Goal: Task Accomplishment & Management: Use online tool/utility

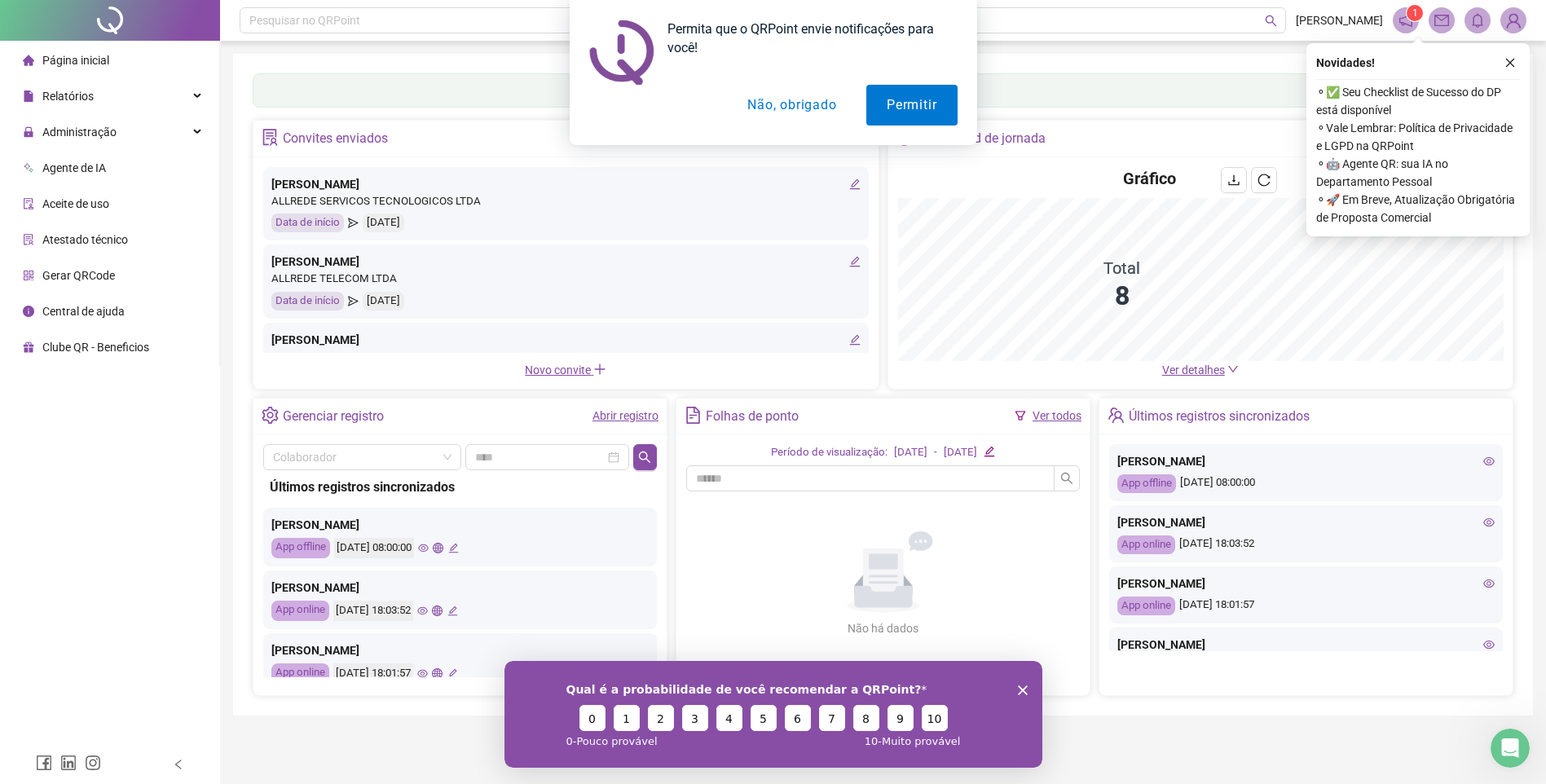
click at [1511, 59] on div "Permita que o QRPoint envie notificações para você! Permitir Não, obrigado" at bounding box center [773, 73] width 1546 height 145
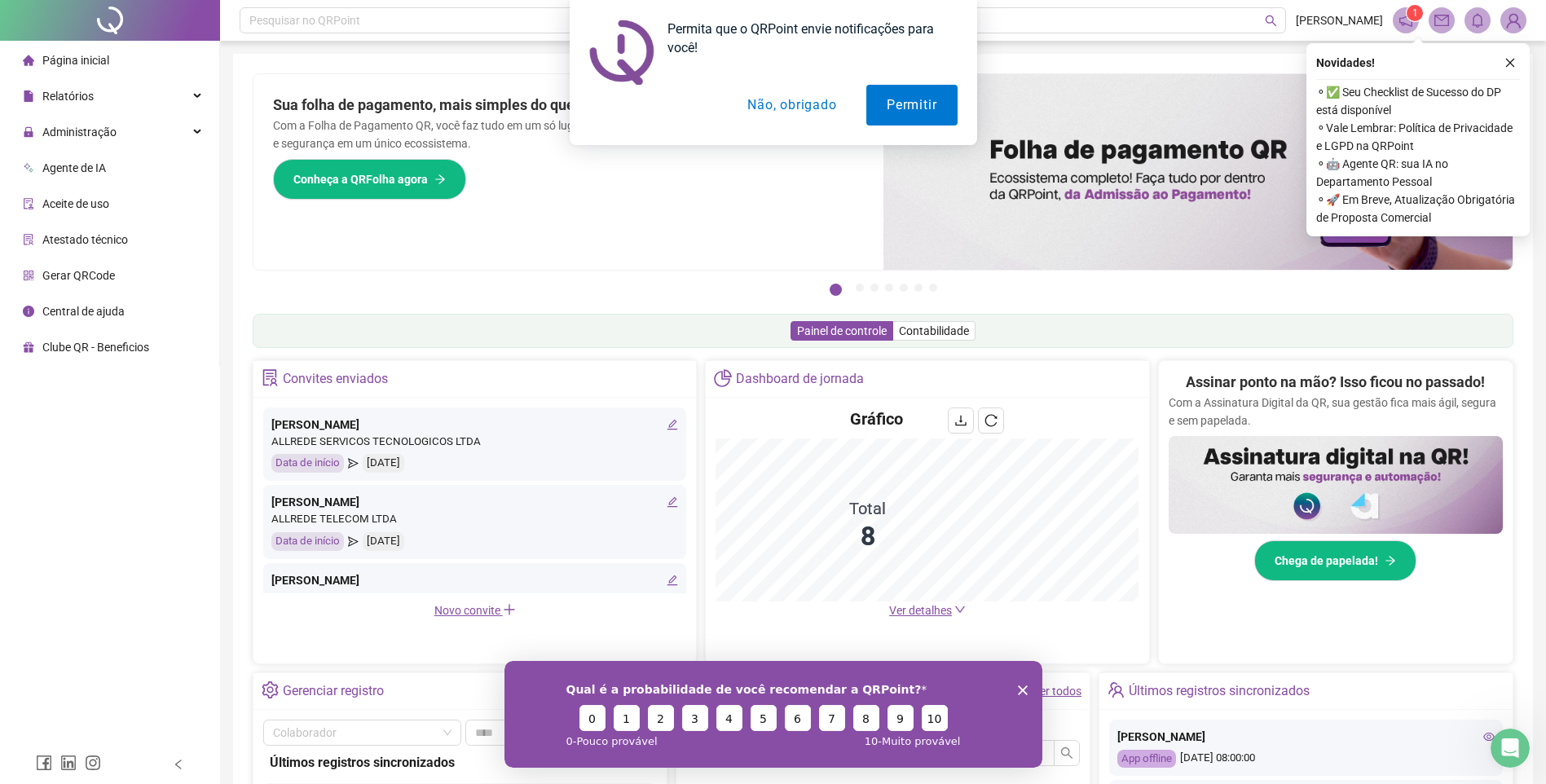
click at [821, 114] on button "Não, obrigado" at bounding box center [791, 105] width 129 height 40
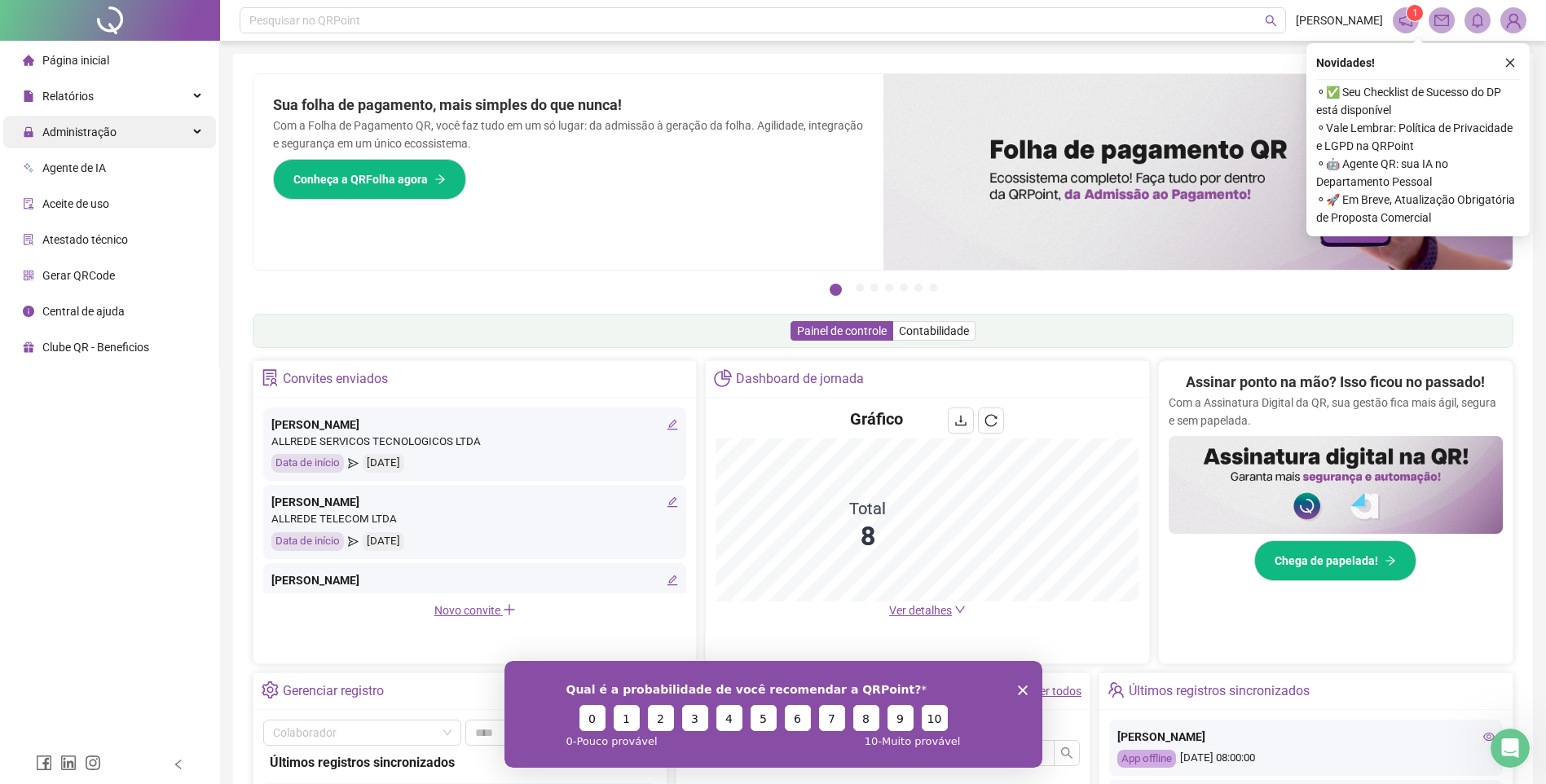
click at [139, 126] on div "Administração" at bounding box center [110, 132] width 213 height 33
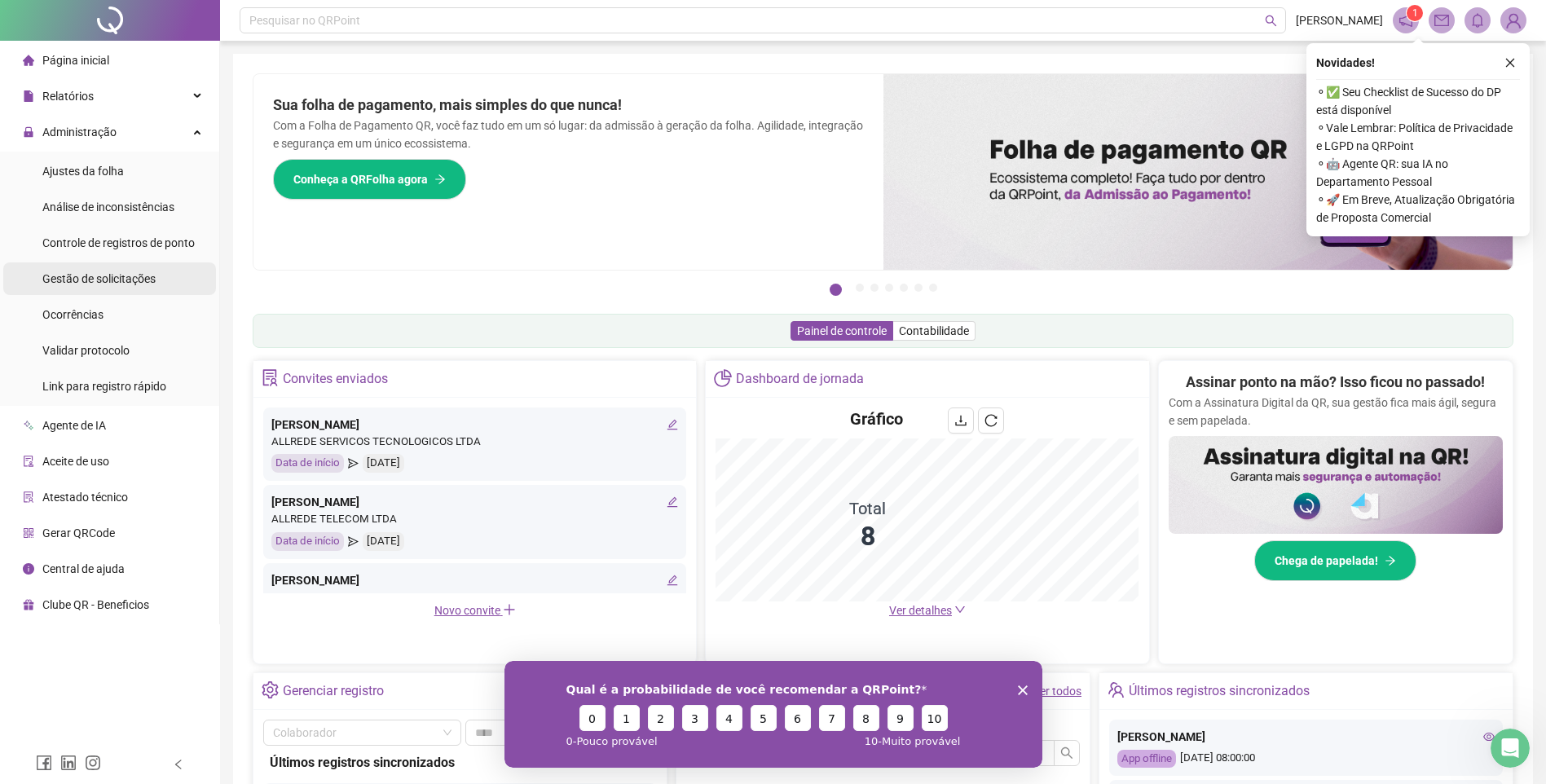
click at [129, 274] on span "Gestão de solicitações" at bounding box center [98, 278] width 113 height 13
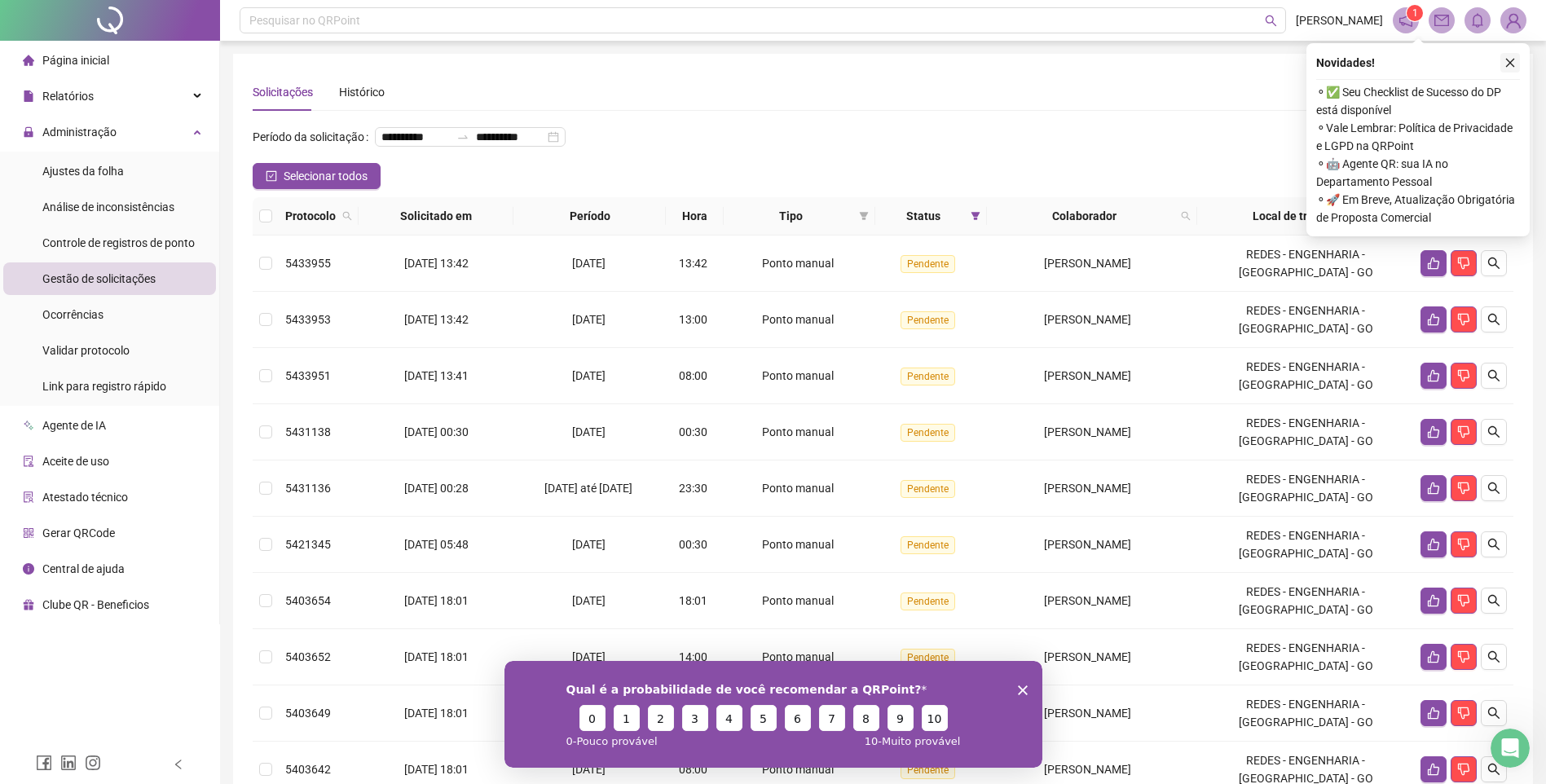
click at [1514, 54] on button "button" at bounding box center [1509, 62] width 19 height 19
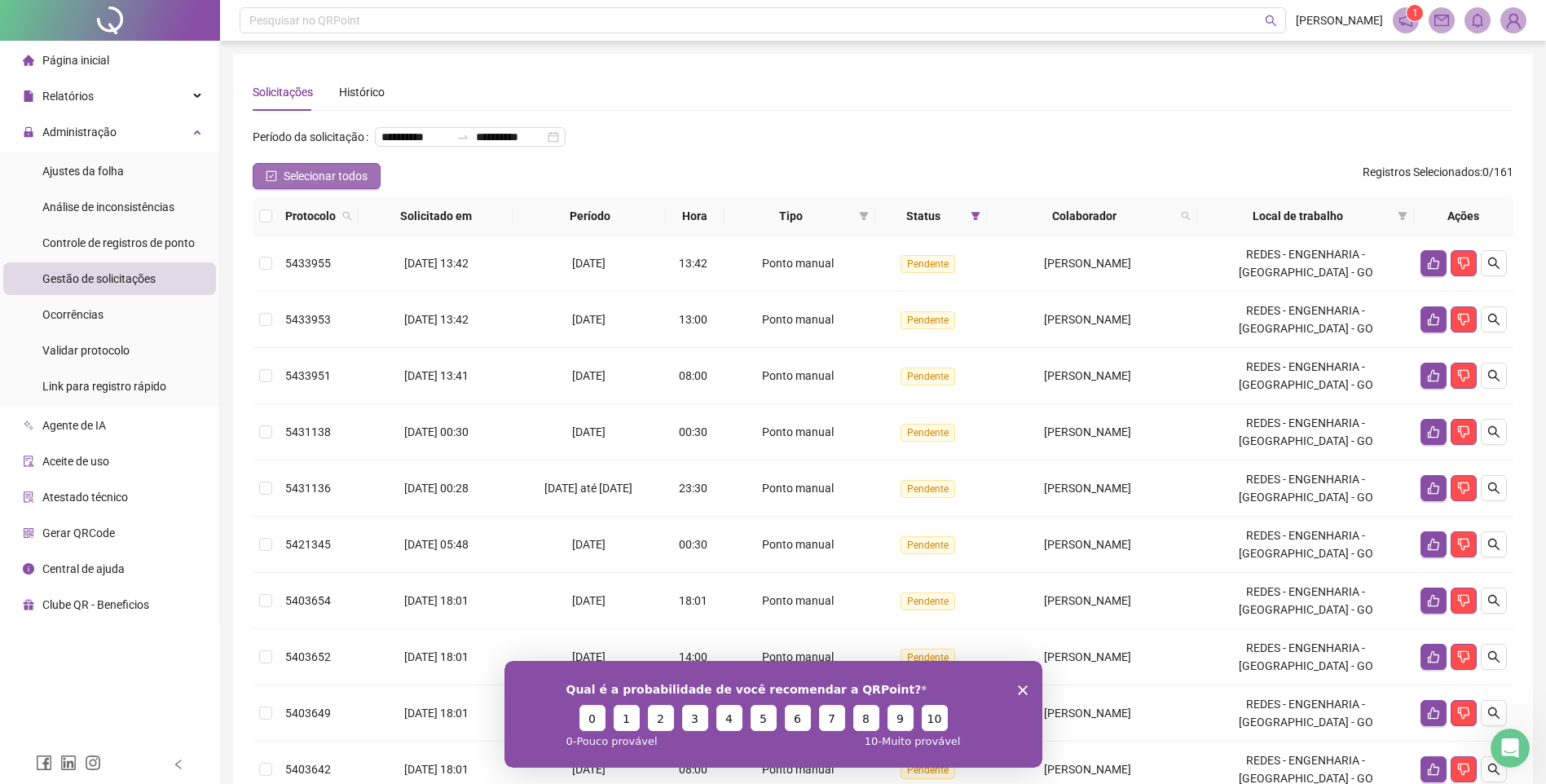
click at [288, 185] on span "Selecionar todos" at bounding box center [325, 176] width 84 height 18
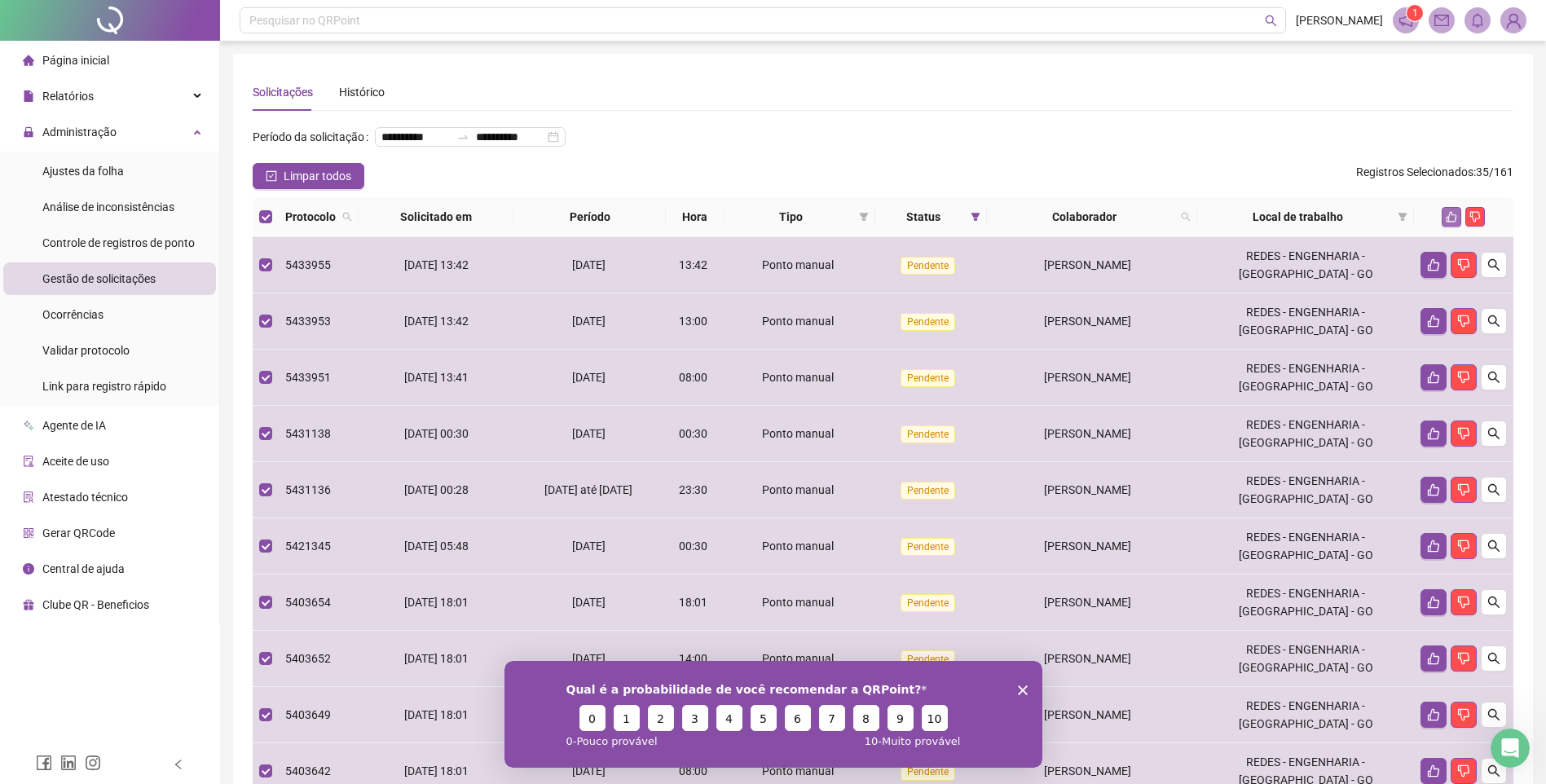
click at [1449, 222] on icon "like" at bounding box center [1451, 218] width 11 height 11
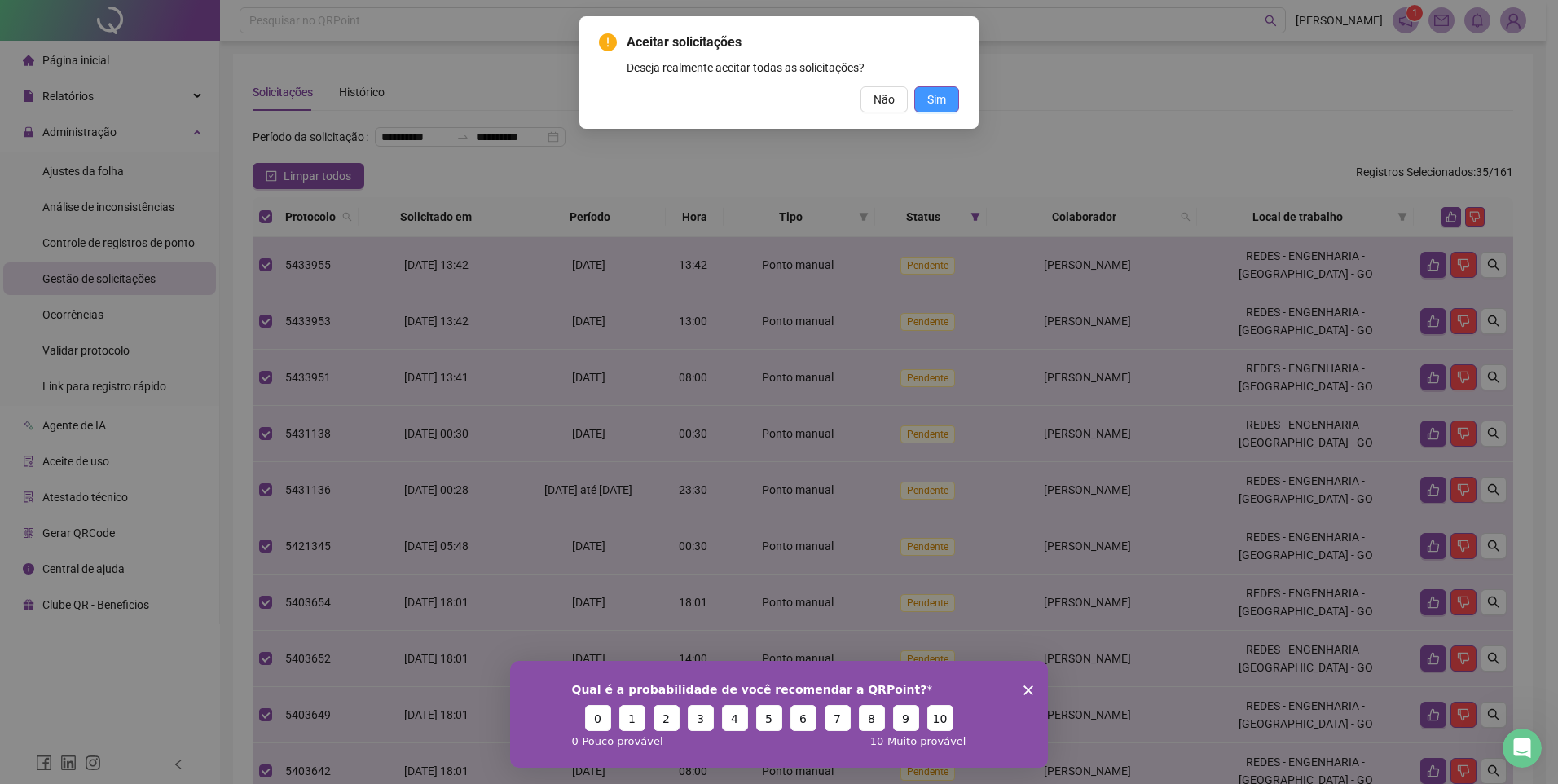
click at [936, 99] on span "Sim" at bounding box center [936, 100] width 18 height 18
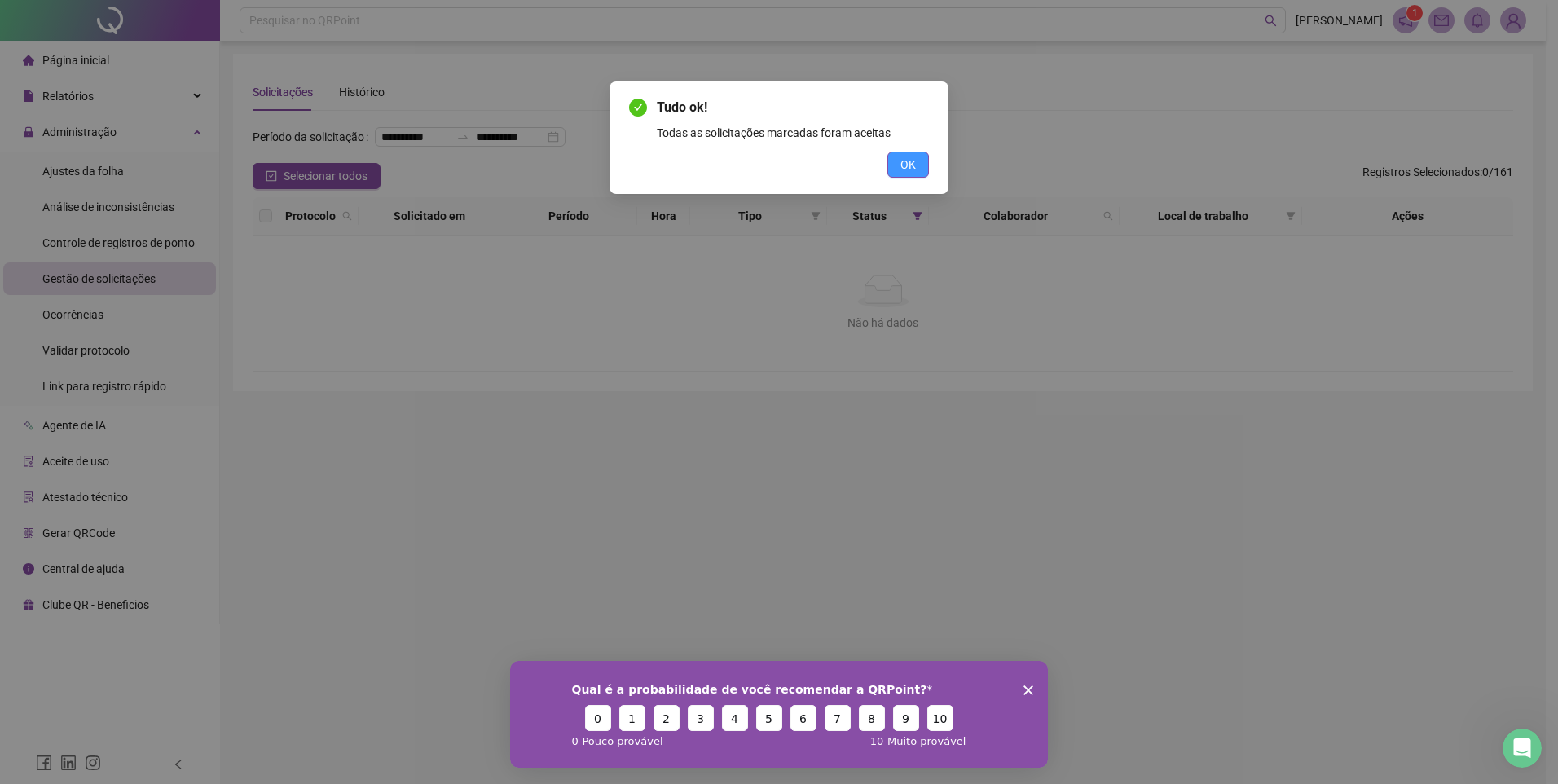
click at [914, 168] on span "OK" at bounding box center [908, 165] width 16 height 18
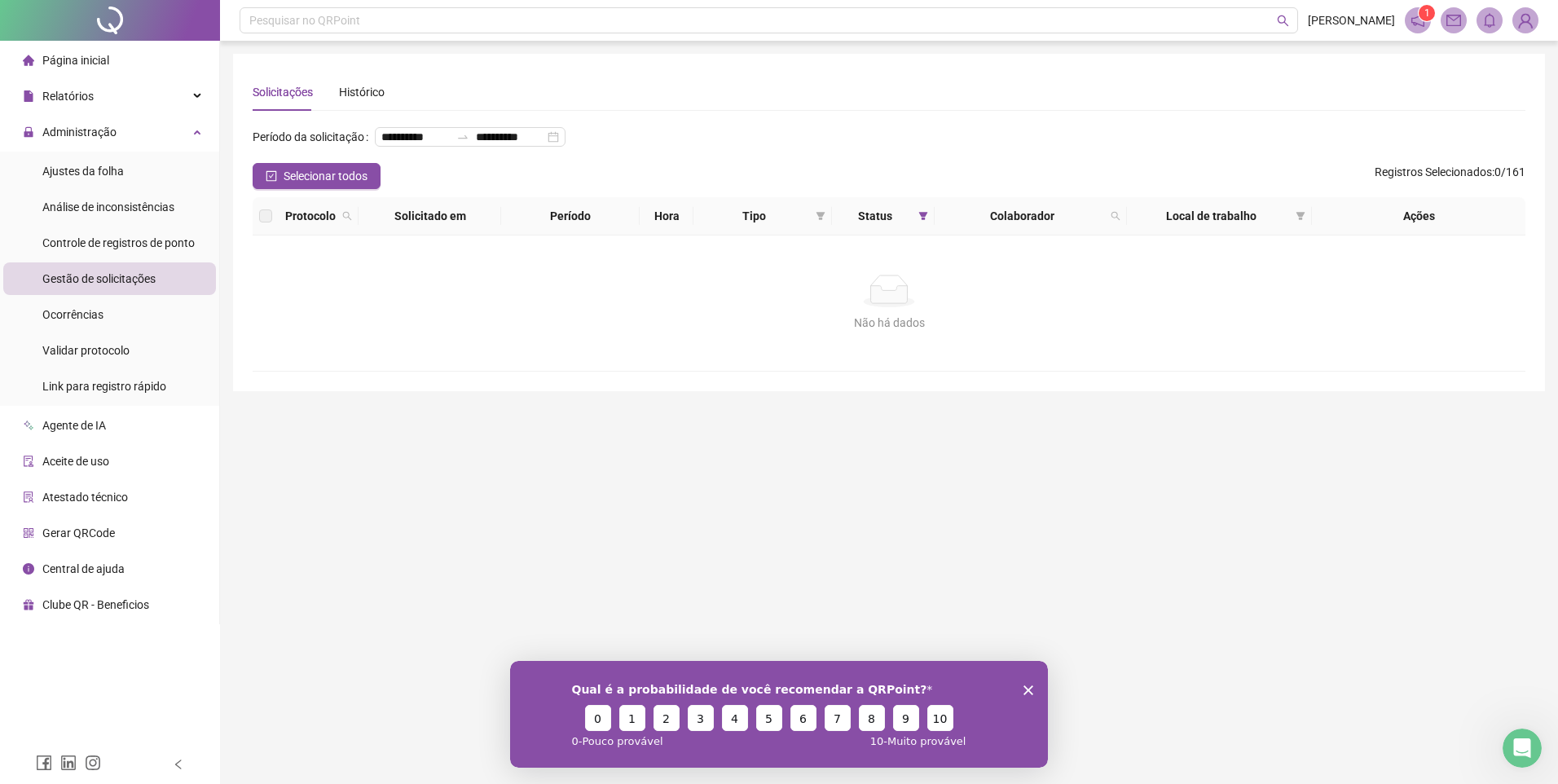
click at [1029, 691] on icon "Encerrar pesquisa" at bounding box center [1028, 689] width 10 height 10
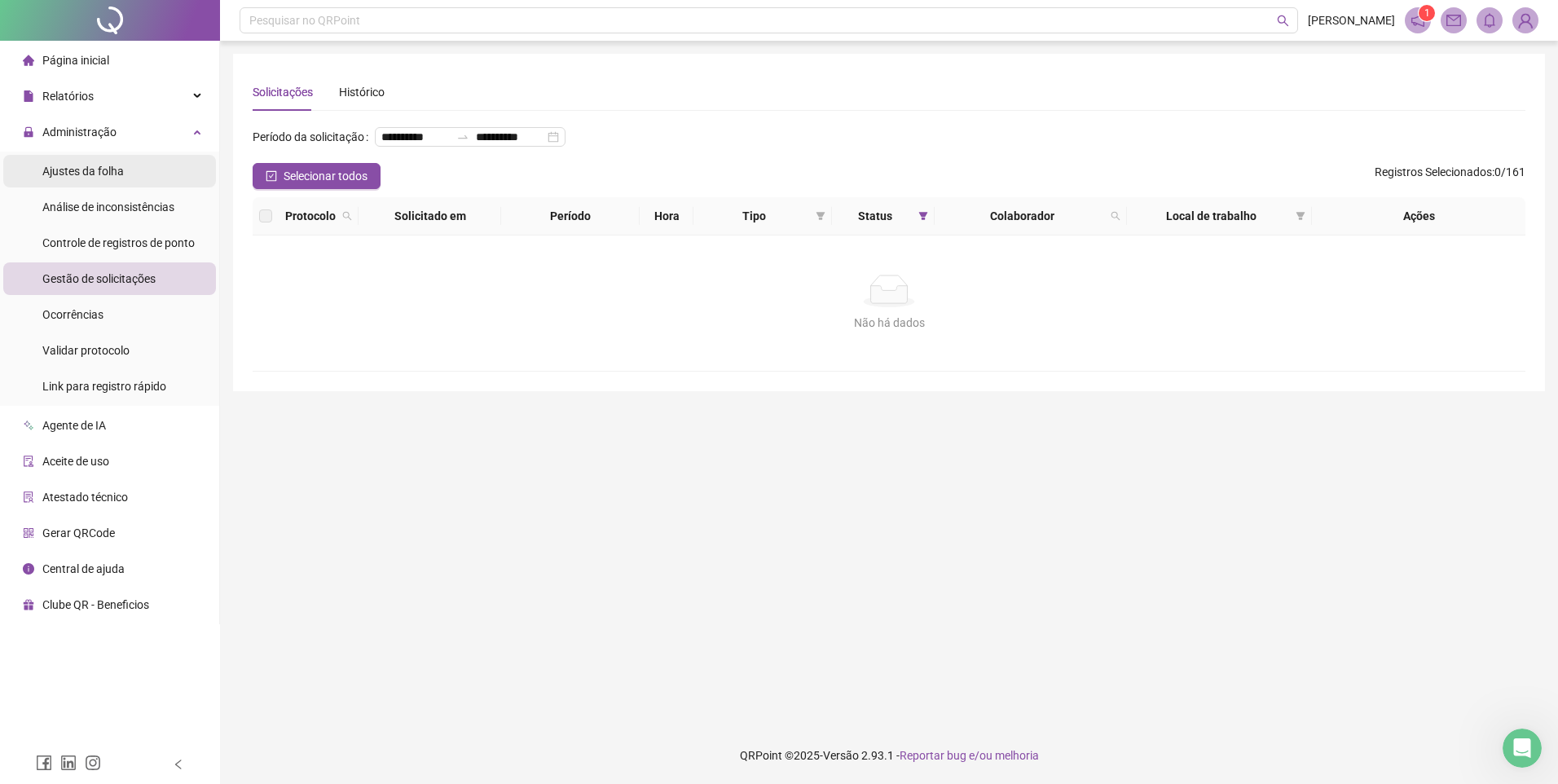
click at [119, 166] on span "Ajustes da folha" at bounding box center [83, 171] width 82 height 13
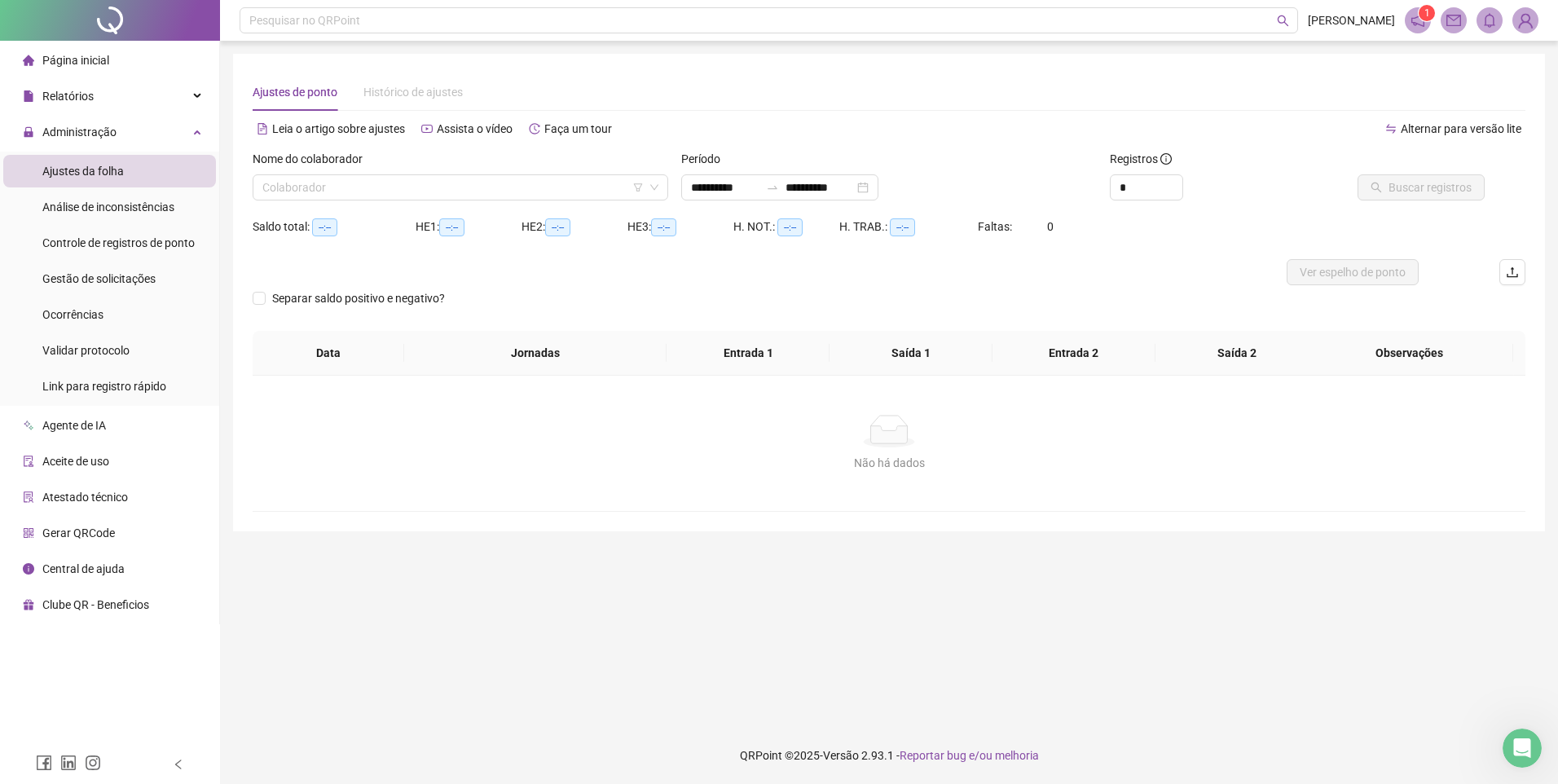
type input "**********"
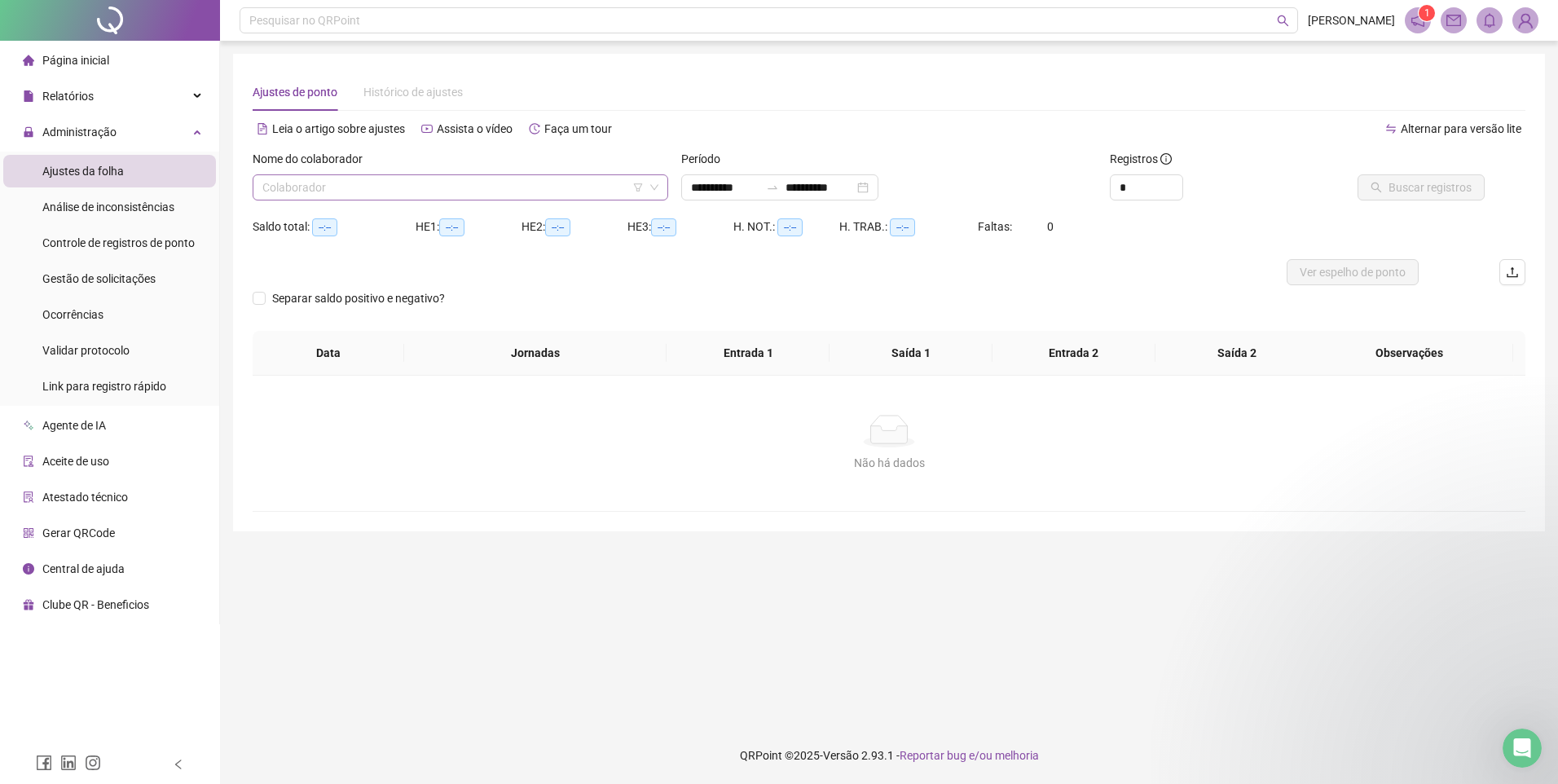
click at [656, 192] on icon "down" at bounding box center [654, 187] width 10 height 10
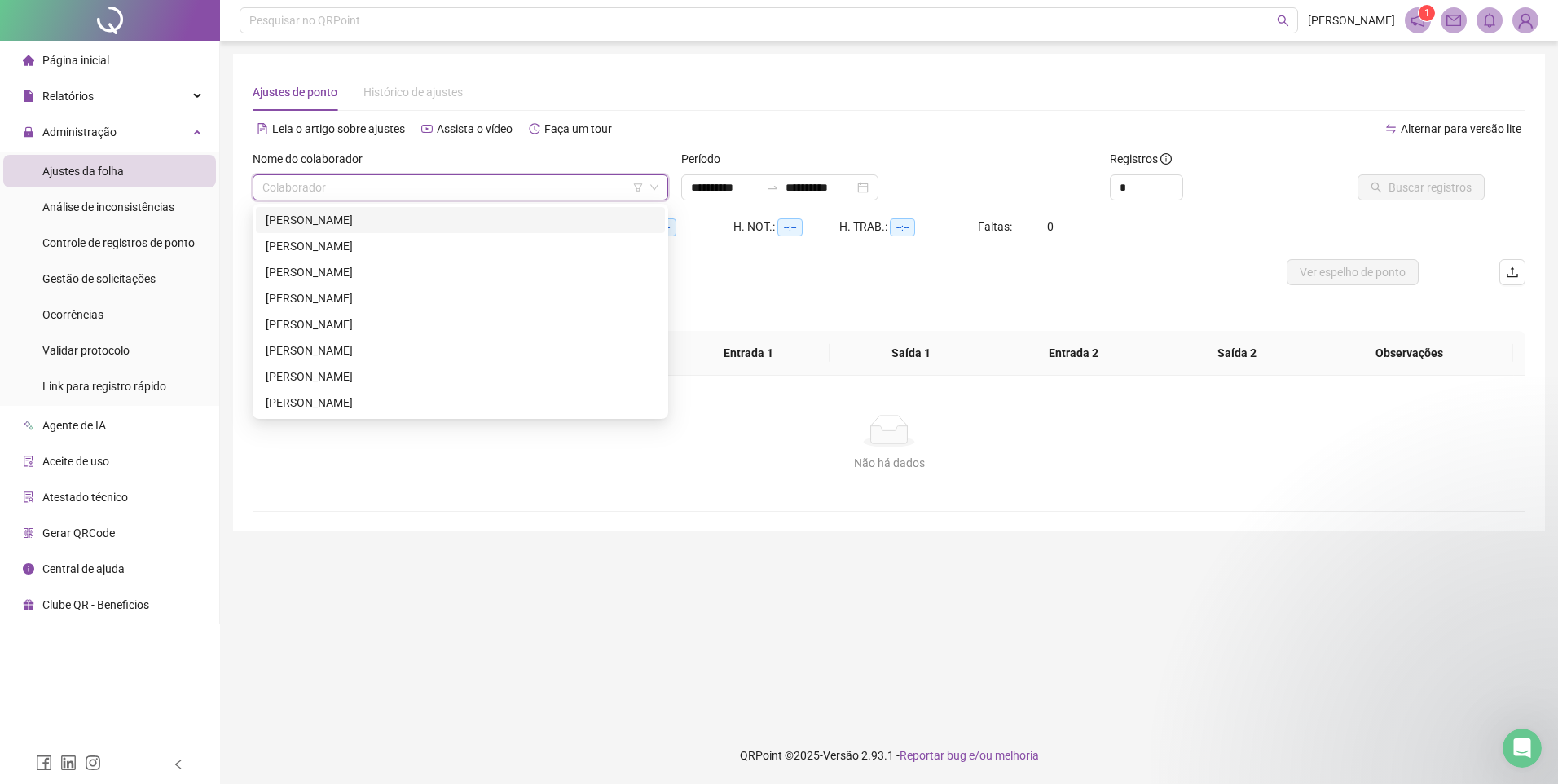
click at [582, 192] on input "search" at bounding box center [453, 187] width 381 height 25
click at [395, 395] on div "[PERSON_NAME]" at bounding box center [460, 403] width 389 height 18
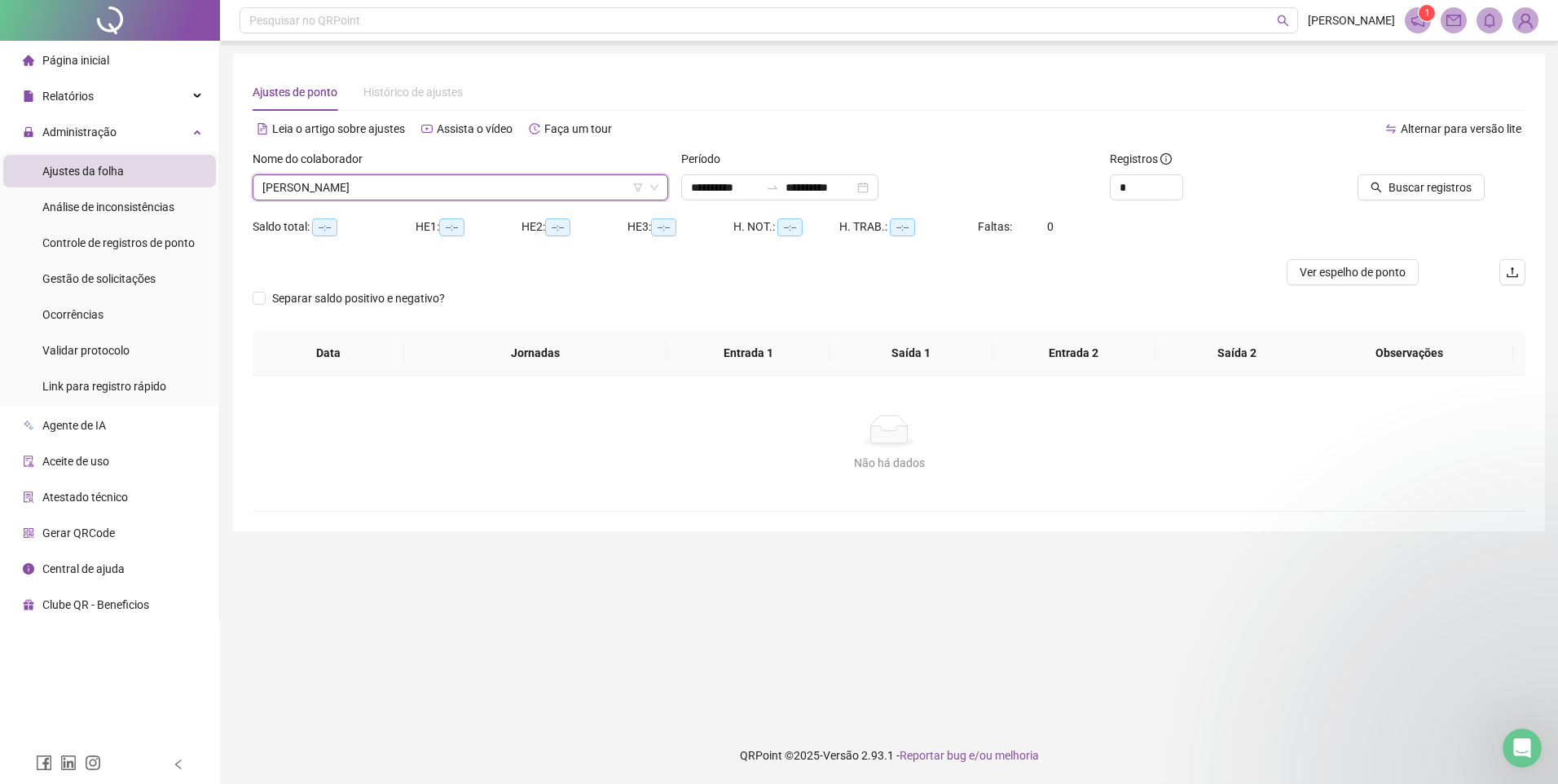
click at [651, 188] on icon "down" at bounding box center [654, 187] width 10 height 10
click at [408, 191] on span "[PERSON_NAME]" at bounding box center [460, 187] width 396 height 25
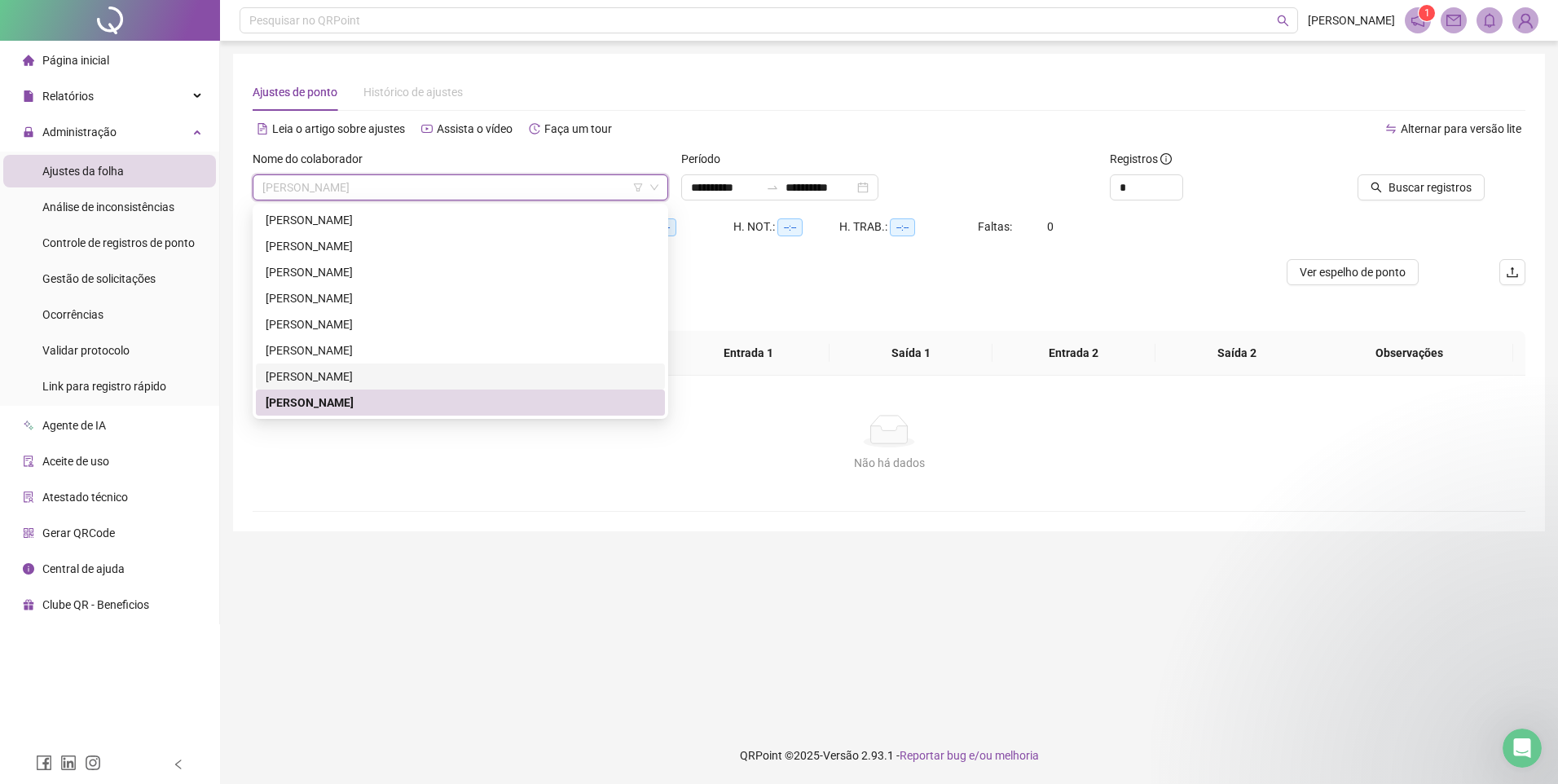
click at [342, 370] on div "[PERSON_NAME]" at bounding box center [460, 376] width 389 height 18
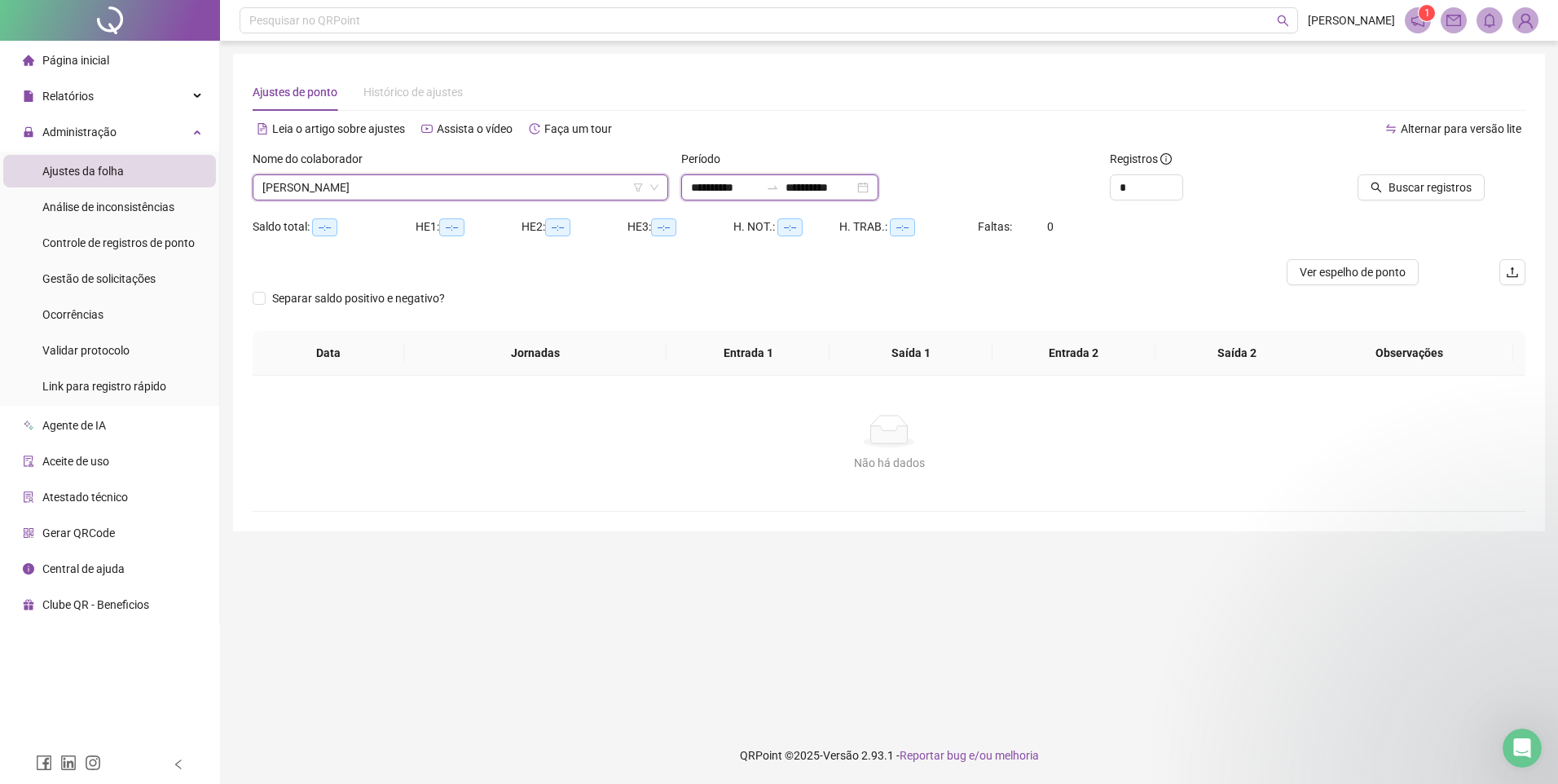
click at [735, 191] on input "**********" at bounding box center [725, 187] width 69 height 18
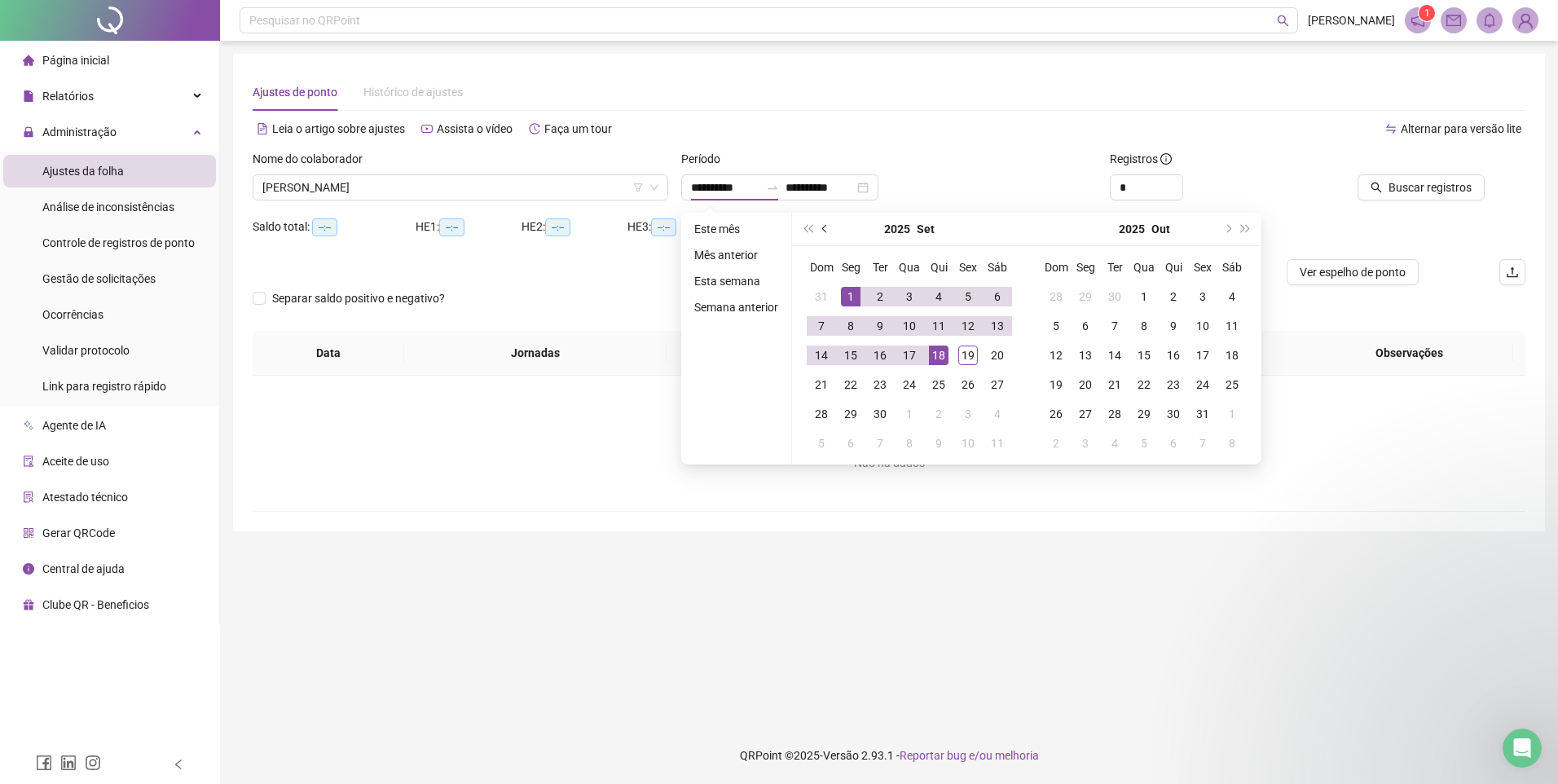
click at [826, 229] on span "prev-year" at bounding box center [826, 229] width 8 height 8
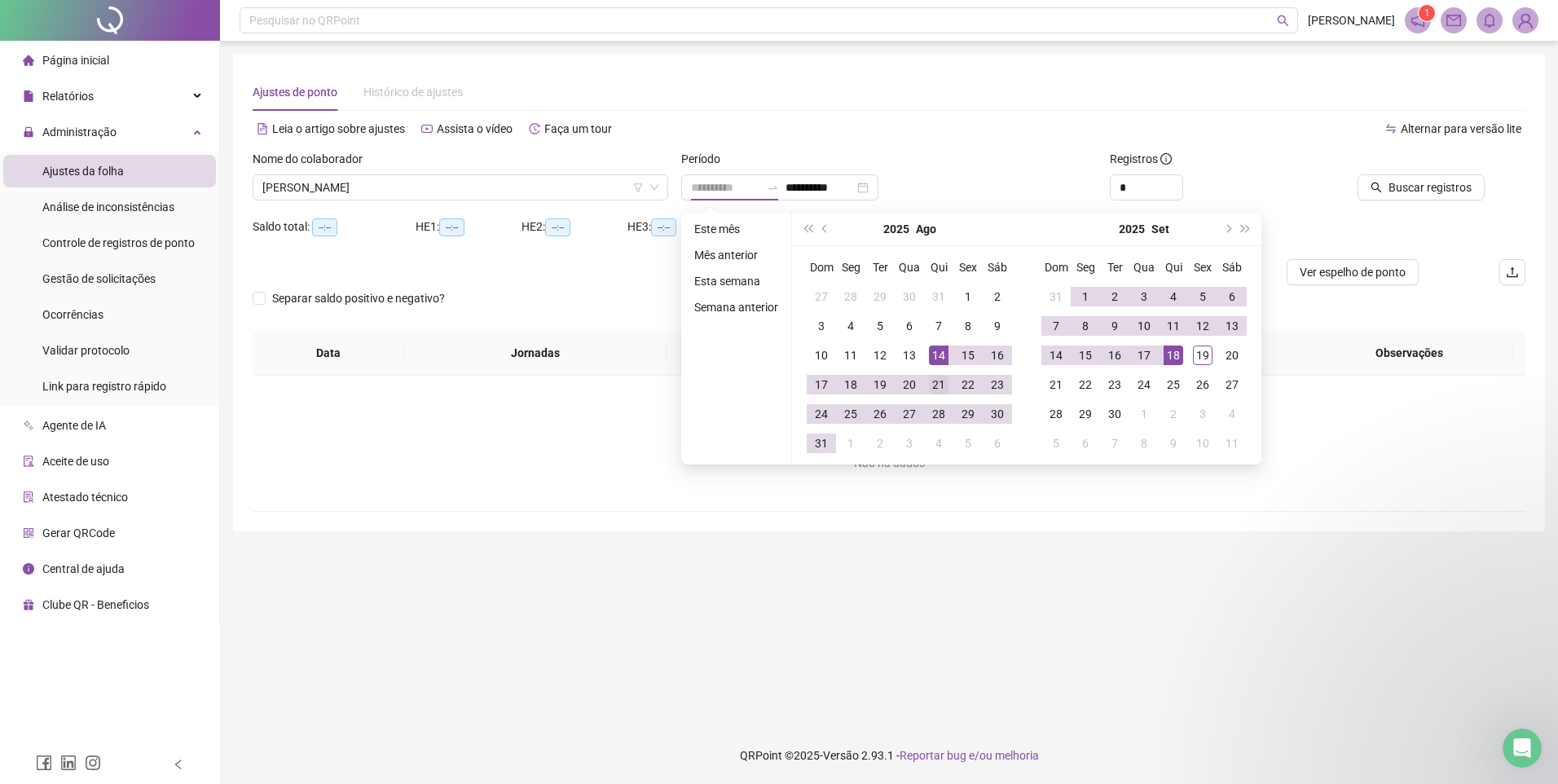
type input "**********"
click at [942, 379] on div "21" at bounding box center [938, 384] width 19 height 19
type input "**********"
click at [1171, 352] on div "18" at bounding box center [1172, 354] width 19 height 19
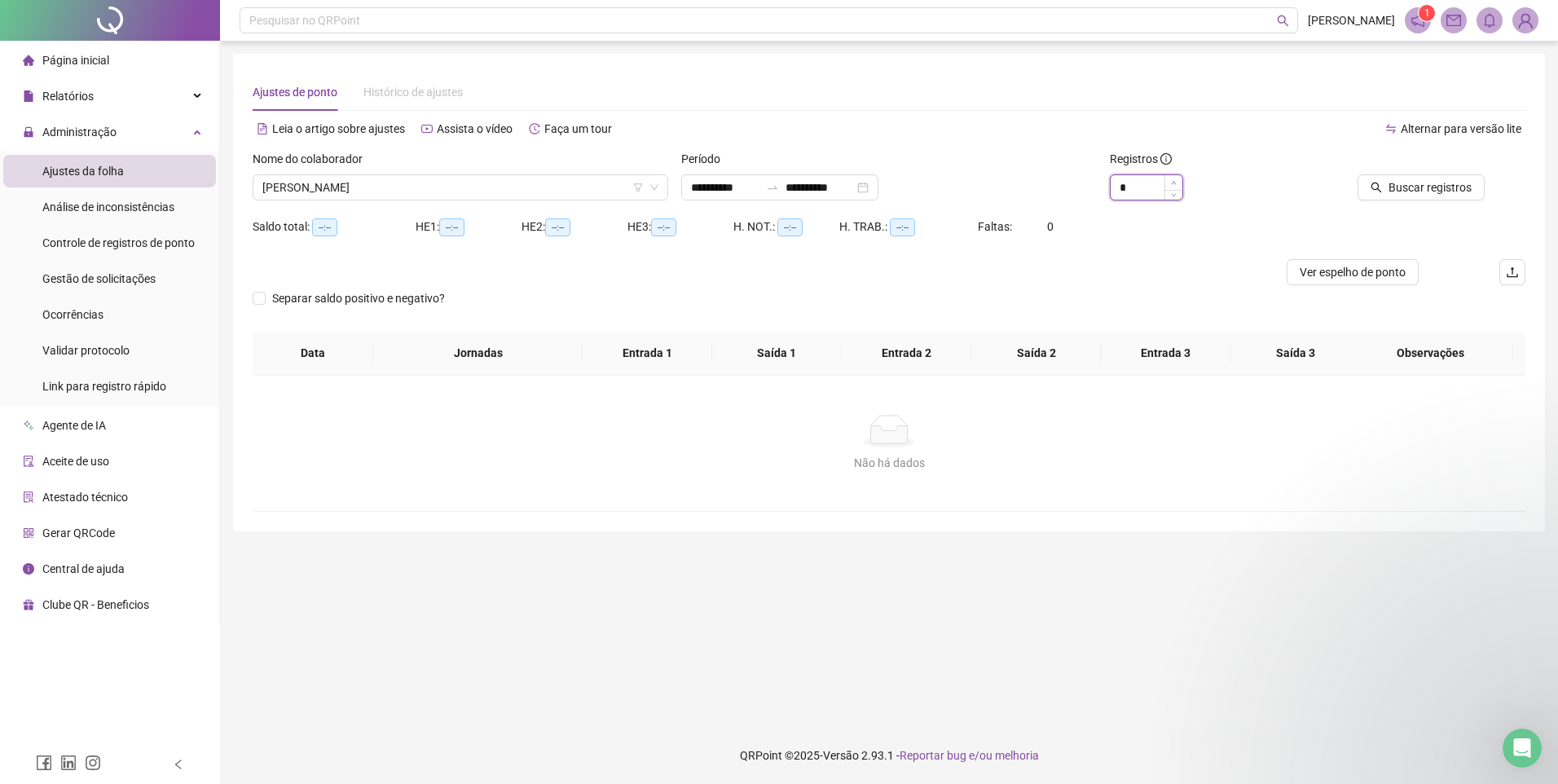
click at [1173, 185] on icon "up" at bounding box center [1173, 183] width 6 height 6
type input "*"
click at [1173, 185] on icon "up" at bounding box center [1173, 183] width 6 height 6
click at [1428, 177] on button "Buscar registros" at bounding box center [1421, 187] width 127 height 26
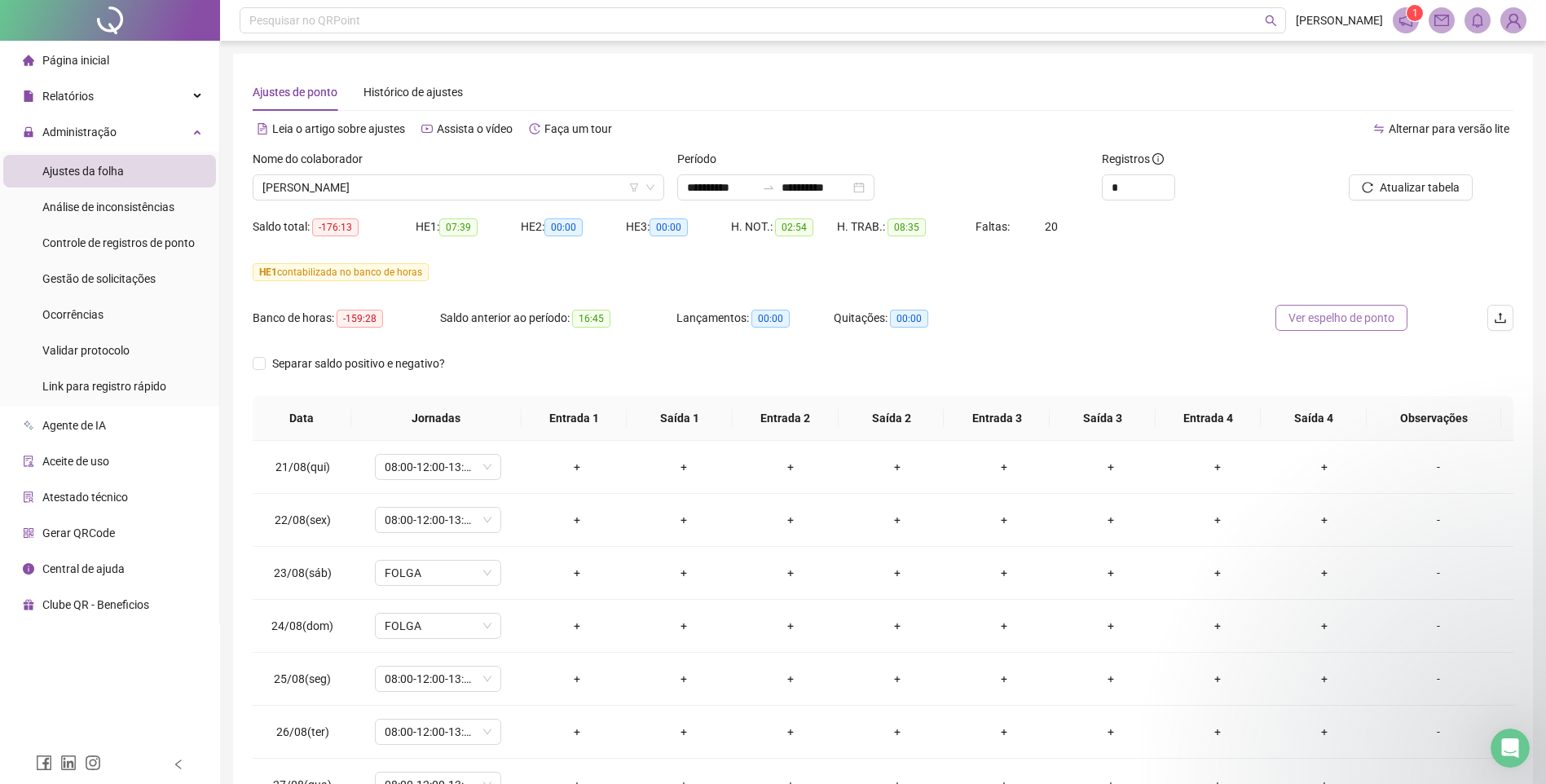
click at [1329, 315] on span "Ver espelho de ponto" at bounding box center [1340, 318] width 106 height 18
click at [452, 182] on span "[PERSON_NAME]" at bounding box center [458, 187] width 392 height 25
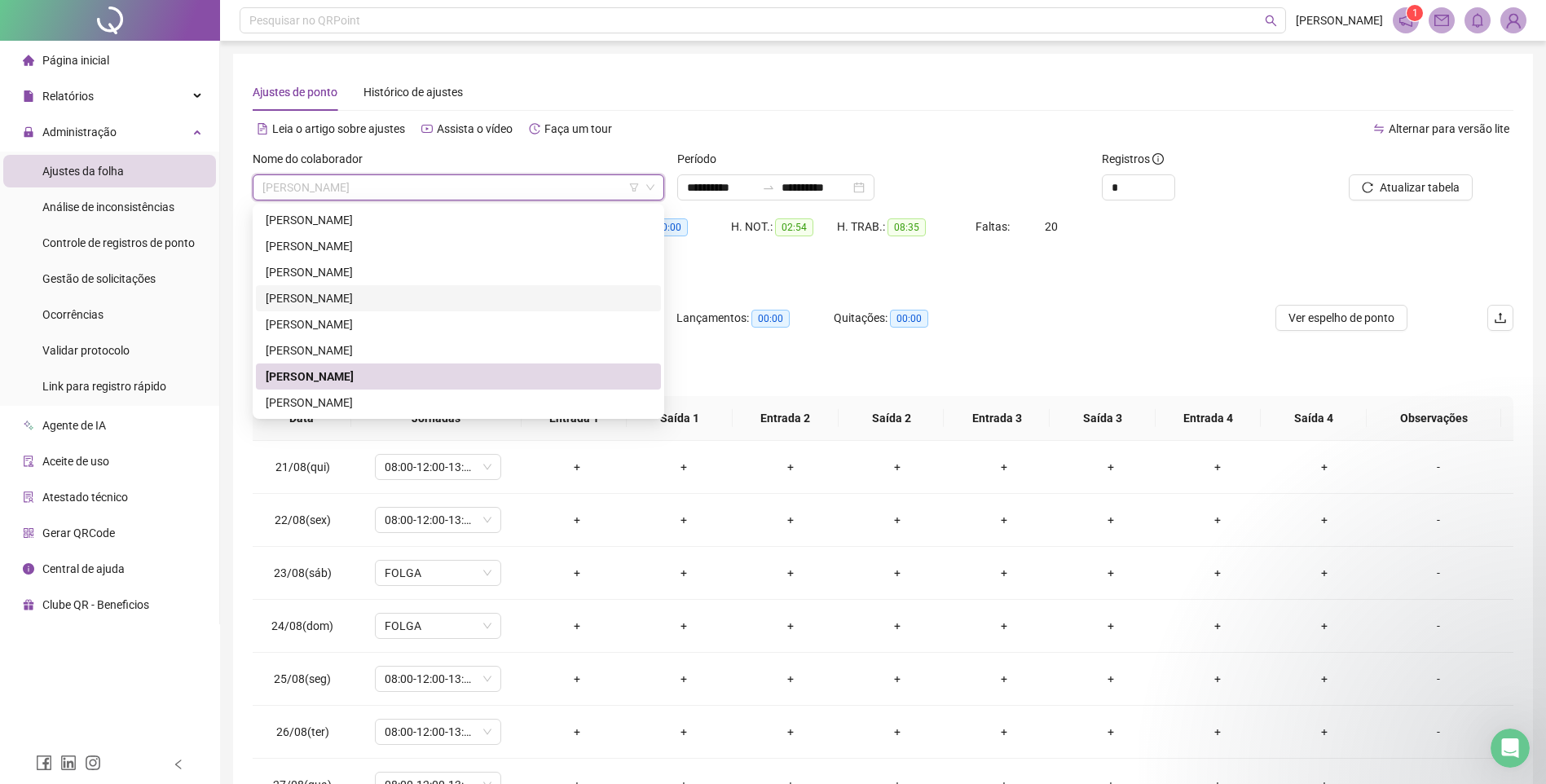
click at [317, 292] on div "[PERSON_NAME]" at bounding box center [458, 298] width 386 height 18
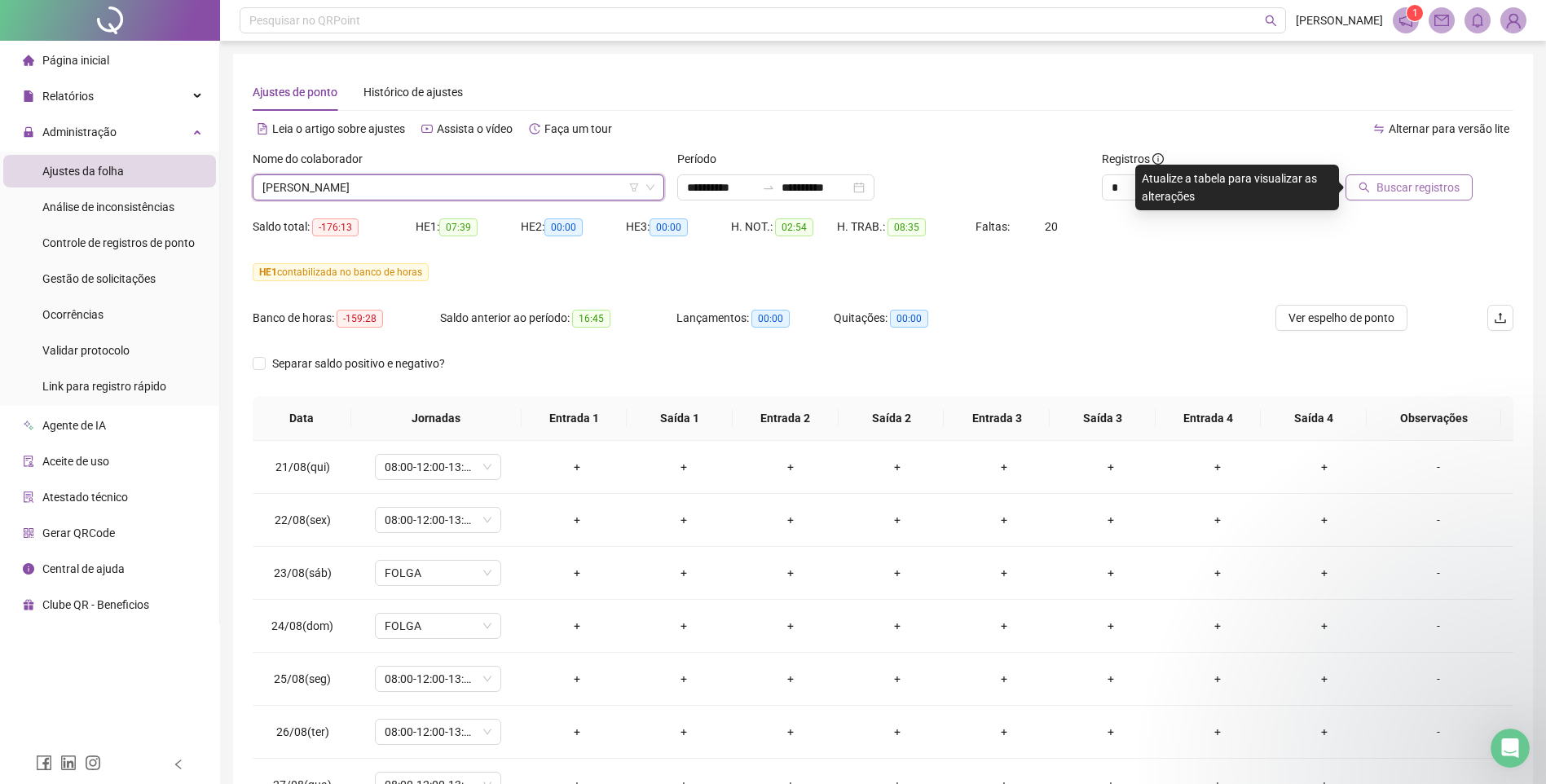
click at [1383, 192] on span "Buscar registros" at bounding box center [1417, 187] width 84 height 18
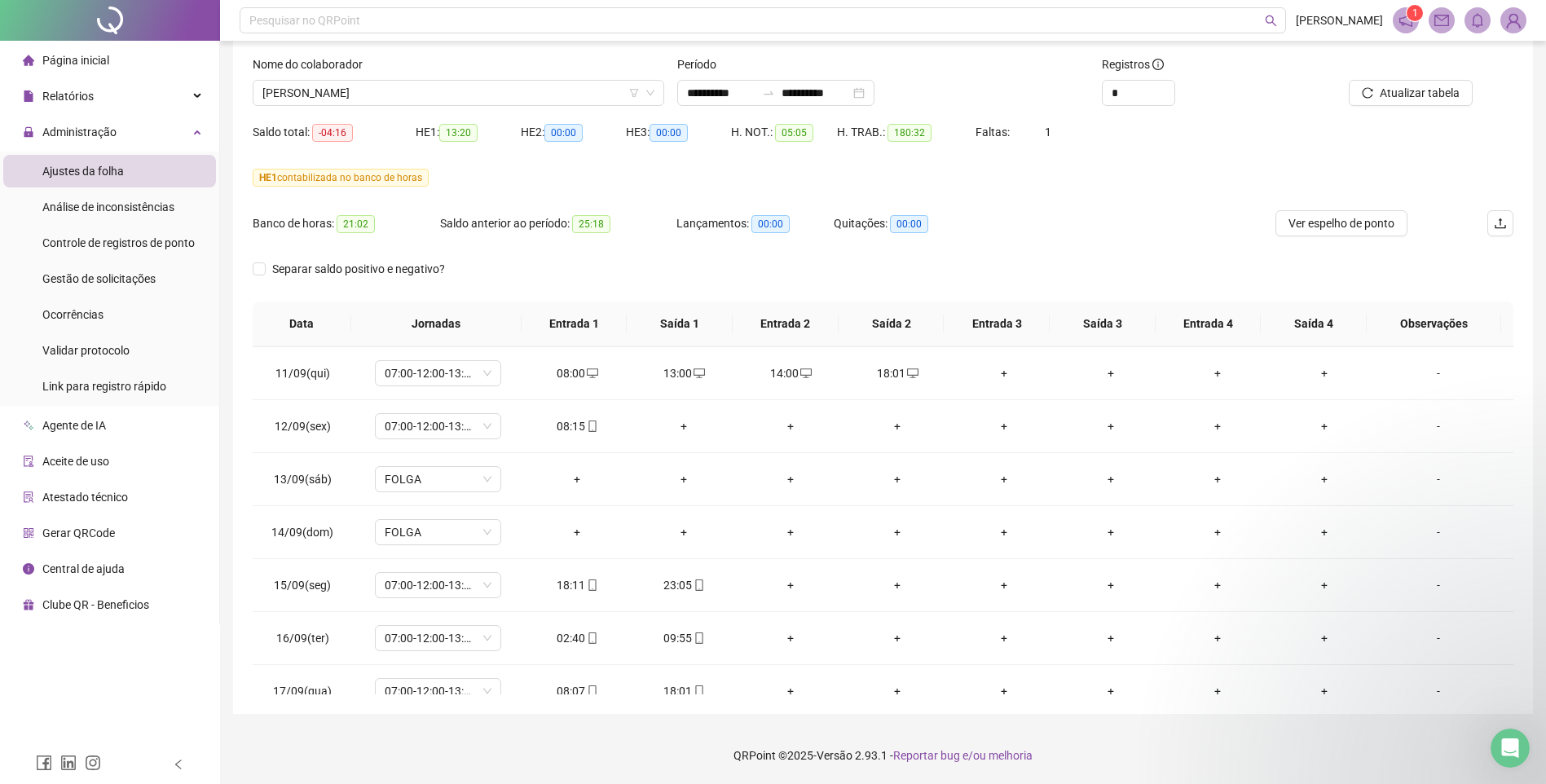
scroll to position [1188, 0]
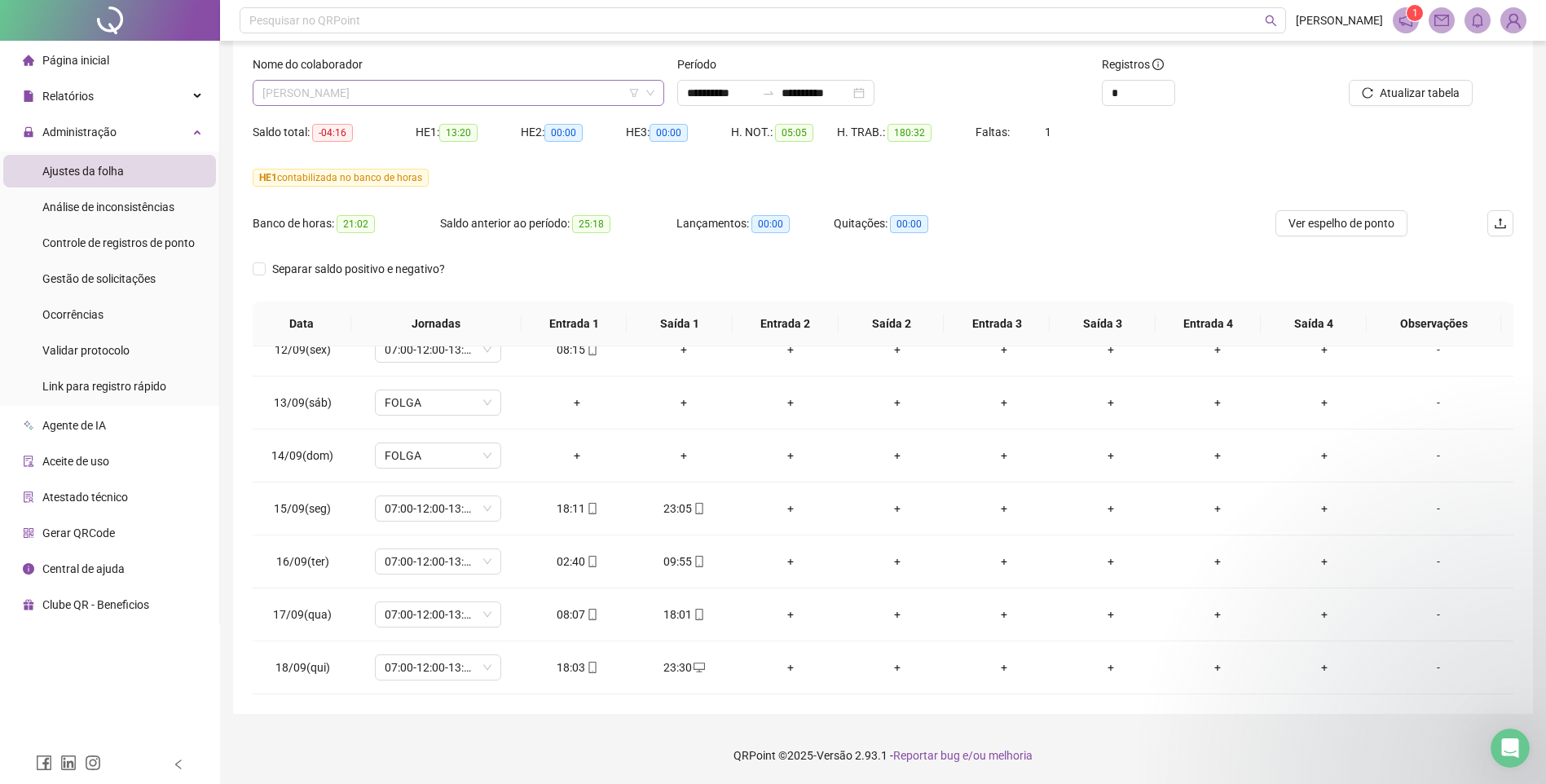
click at [538, 91] on span "[PERSON_NAME]" at bounding box center [458, 93] width 392 height 25
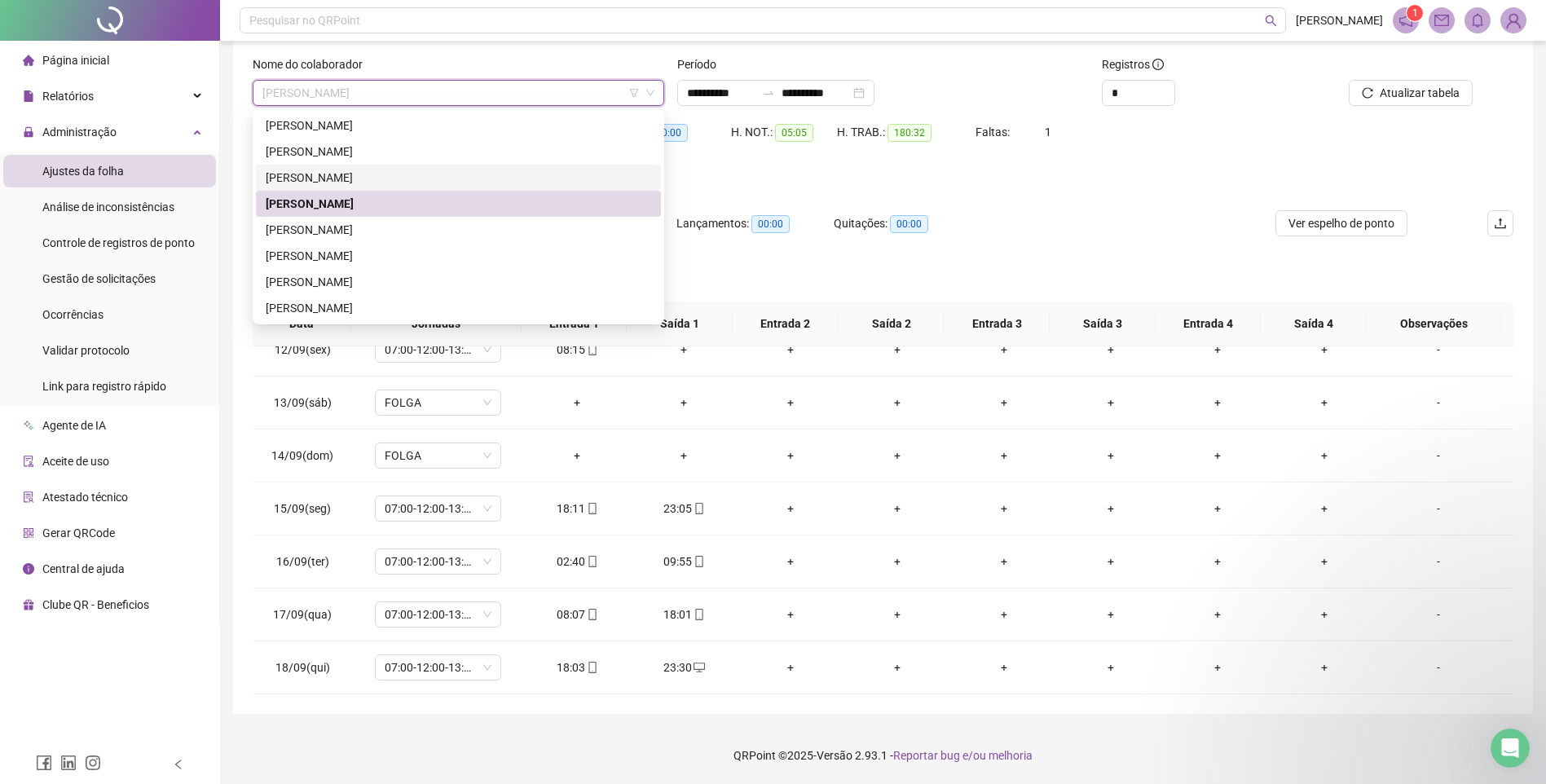
click at [344, 167] on div "[PERSON_NAME]" at bounding box center [458, 177] width 405 height 26
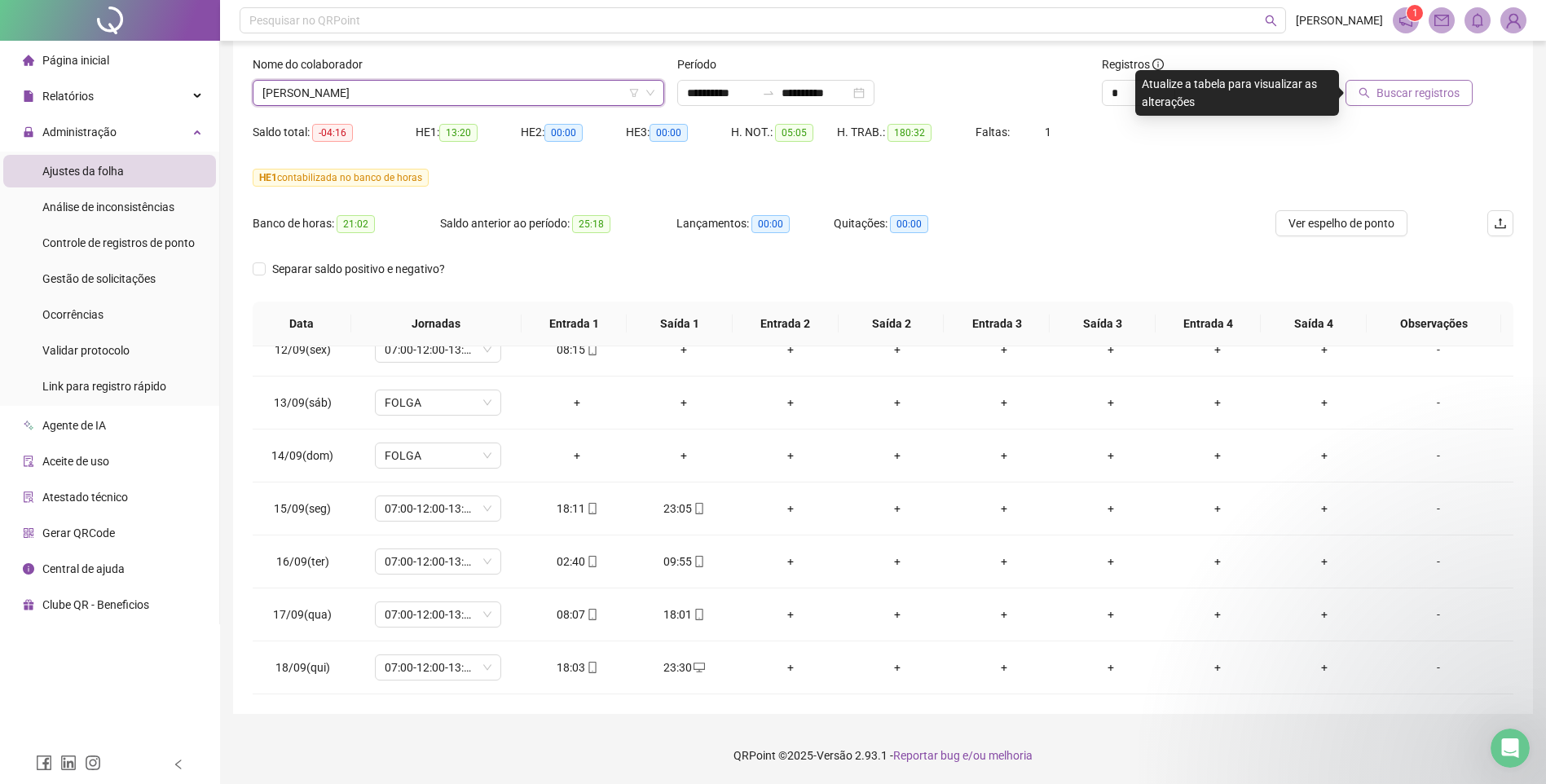
click at [1405, 102] on button "Buscar registros" at bounding box center [1408, 93] width 127 height 26
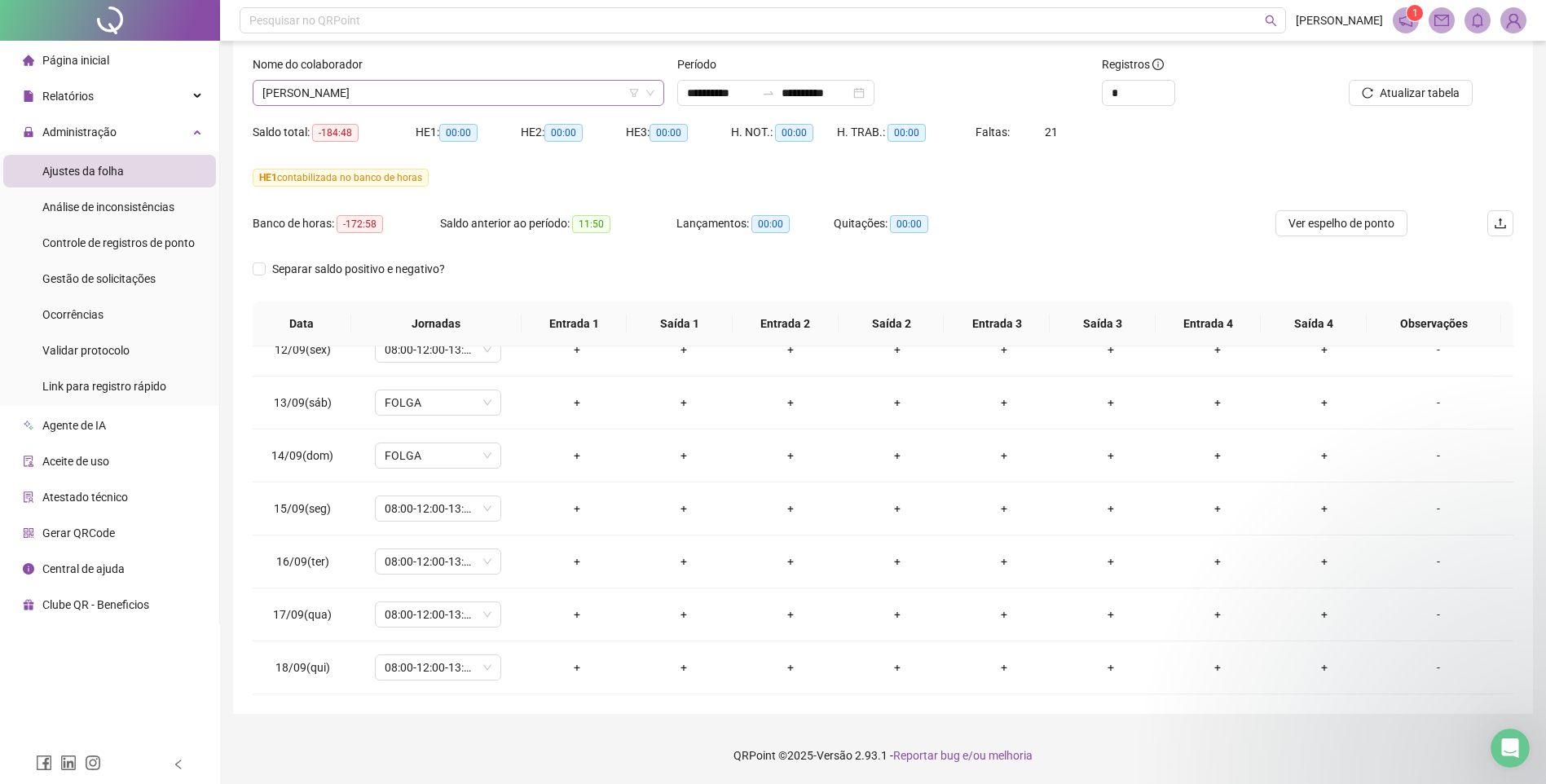
click at [565, 91] on span "[PERSON_NAME]" at bounding box center [458, 93] width 392 height 25
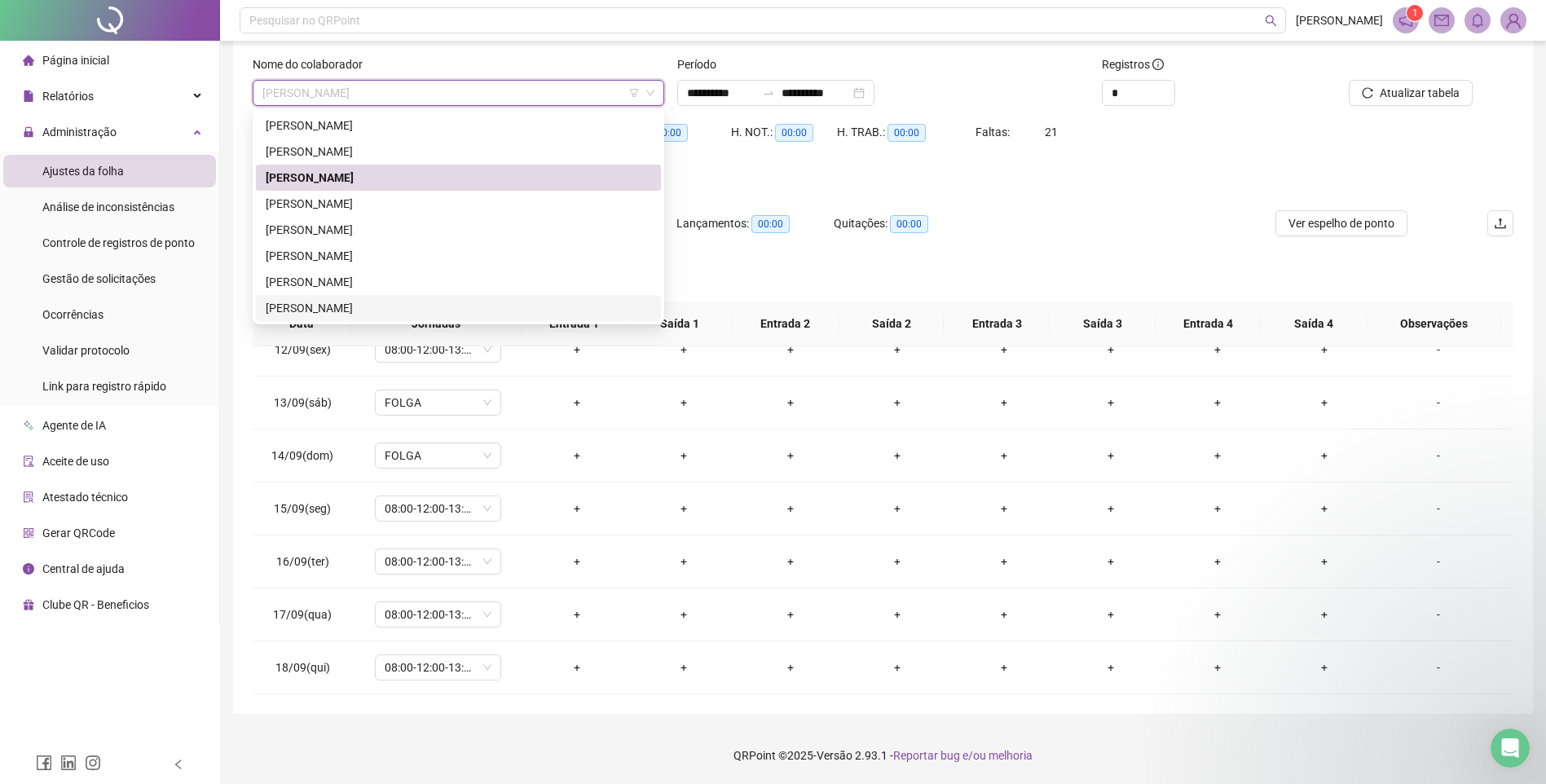
click at [352, 303] on div "[PERSON_NAME]" at bounding box center [458, 308] width 386 height 18
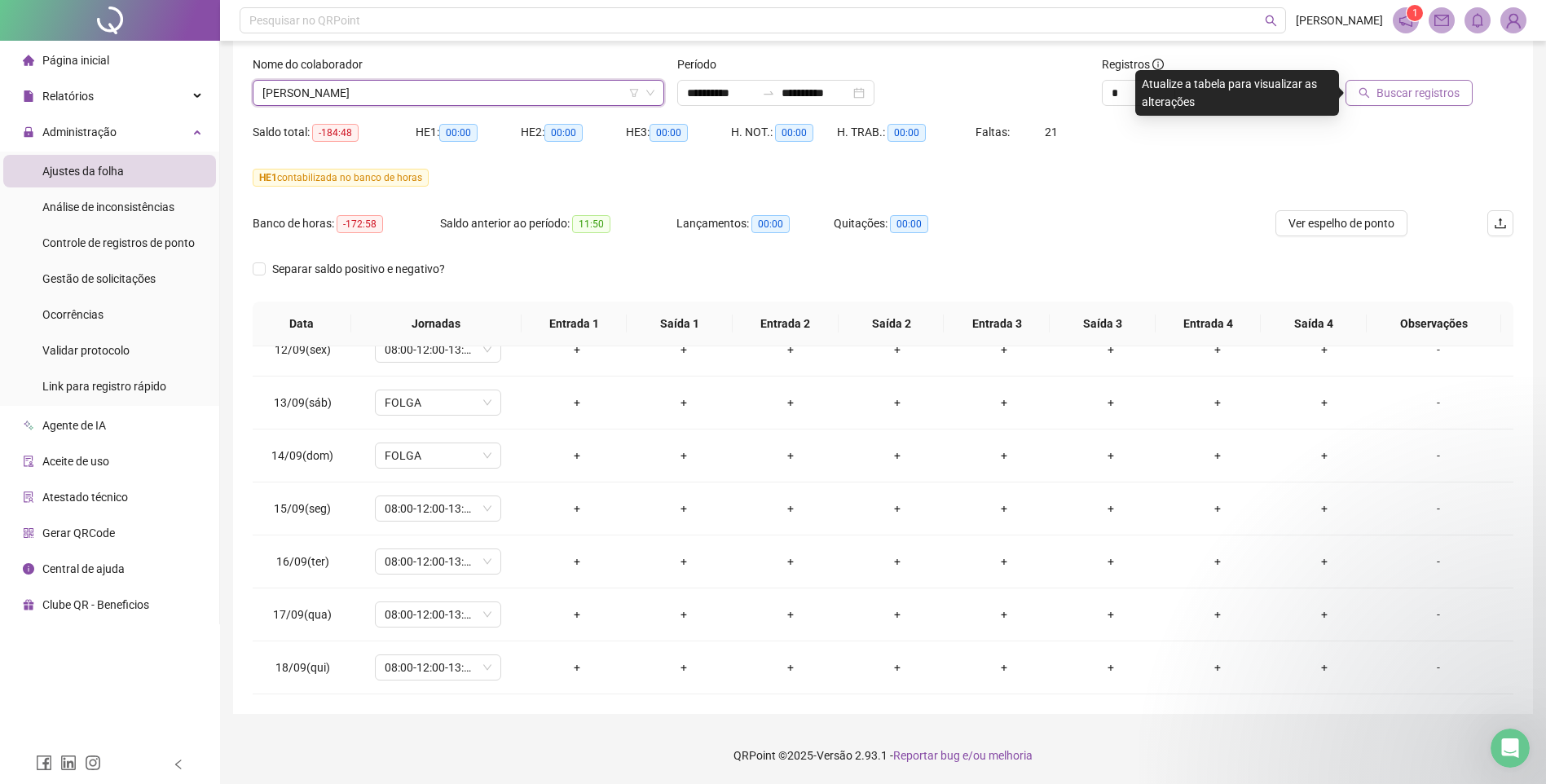
click at [1399, 96] on span "Buscar registros" at bounding box center [1417, 93] width 84 height 18
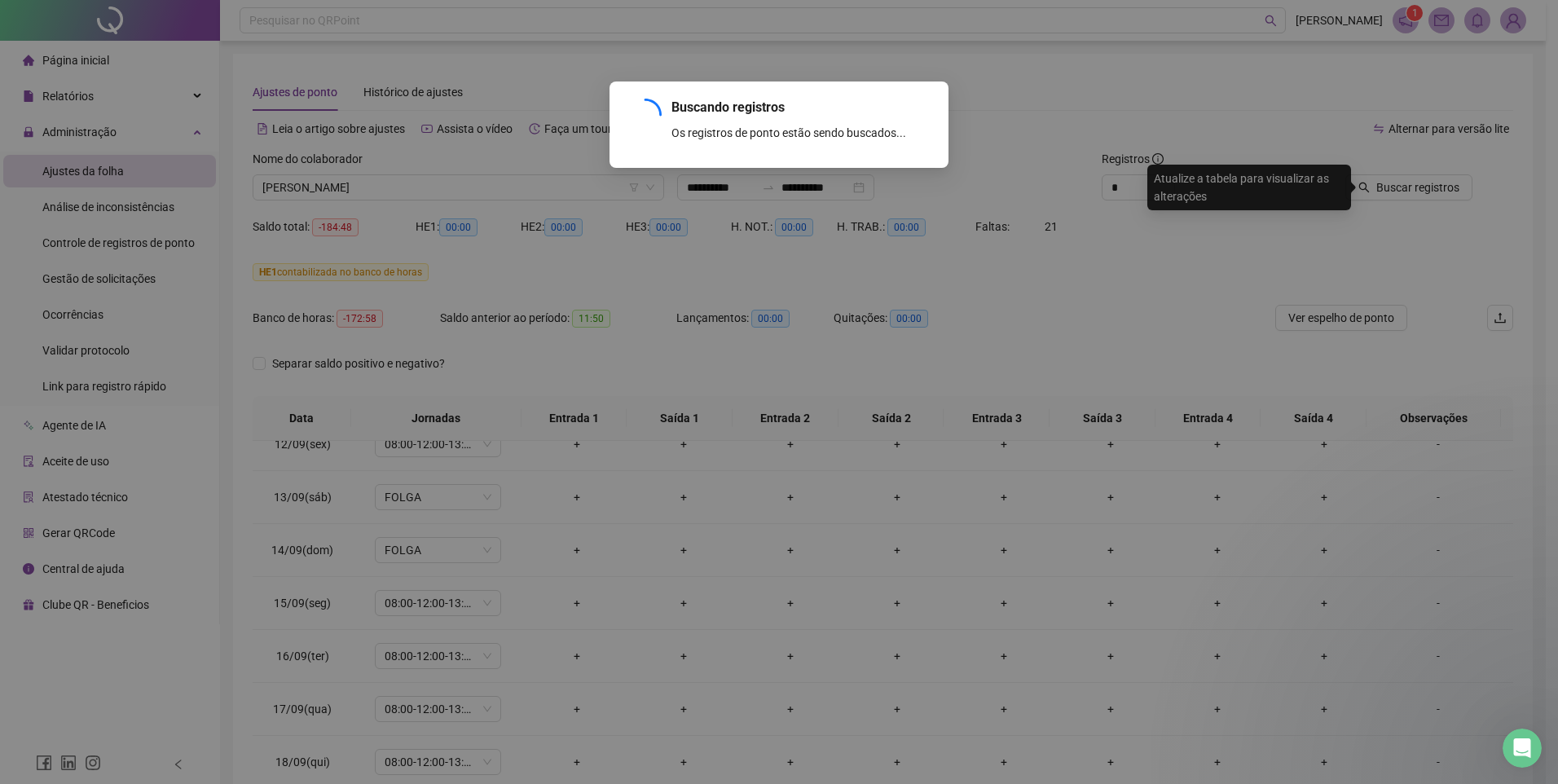
scroll to position [0, 0]
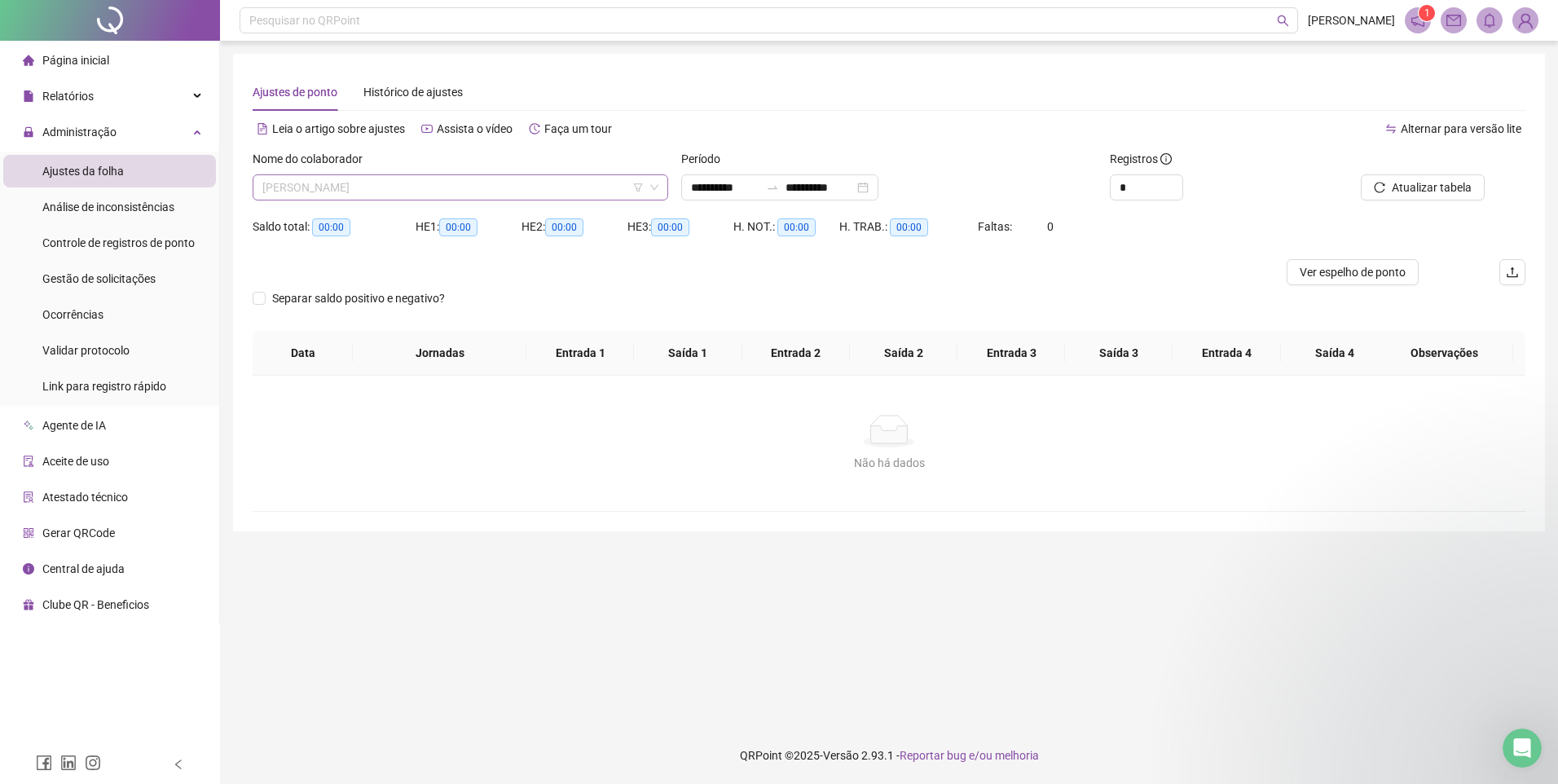
click at [575, 187] on span "[PERSON_NAME]" at bounding box center [460, 187] width 396 height 25
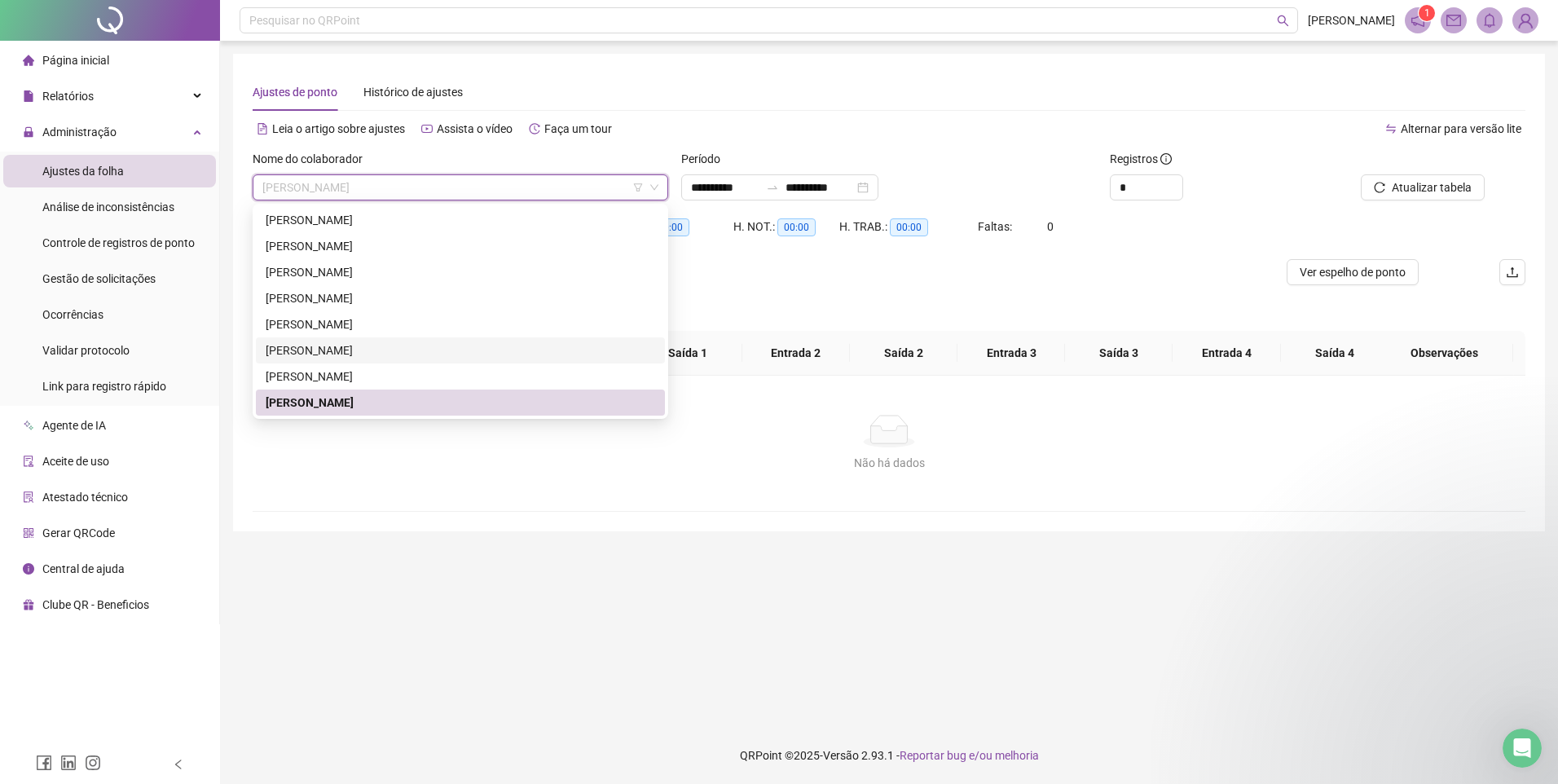
click at [351, 346] on div "[PERSON_NAME]" at bounding box center [460, 351] width 389 height 18
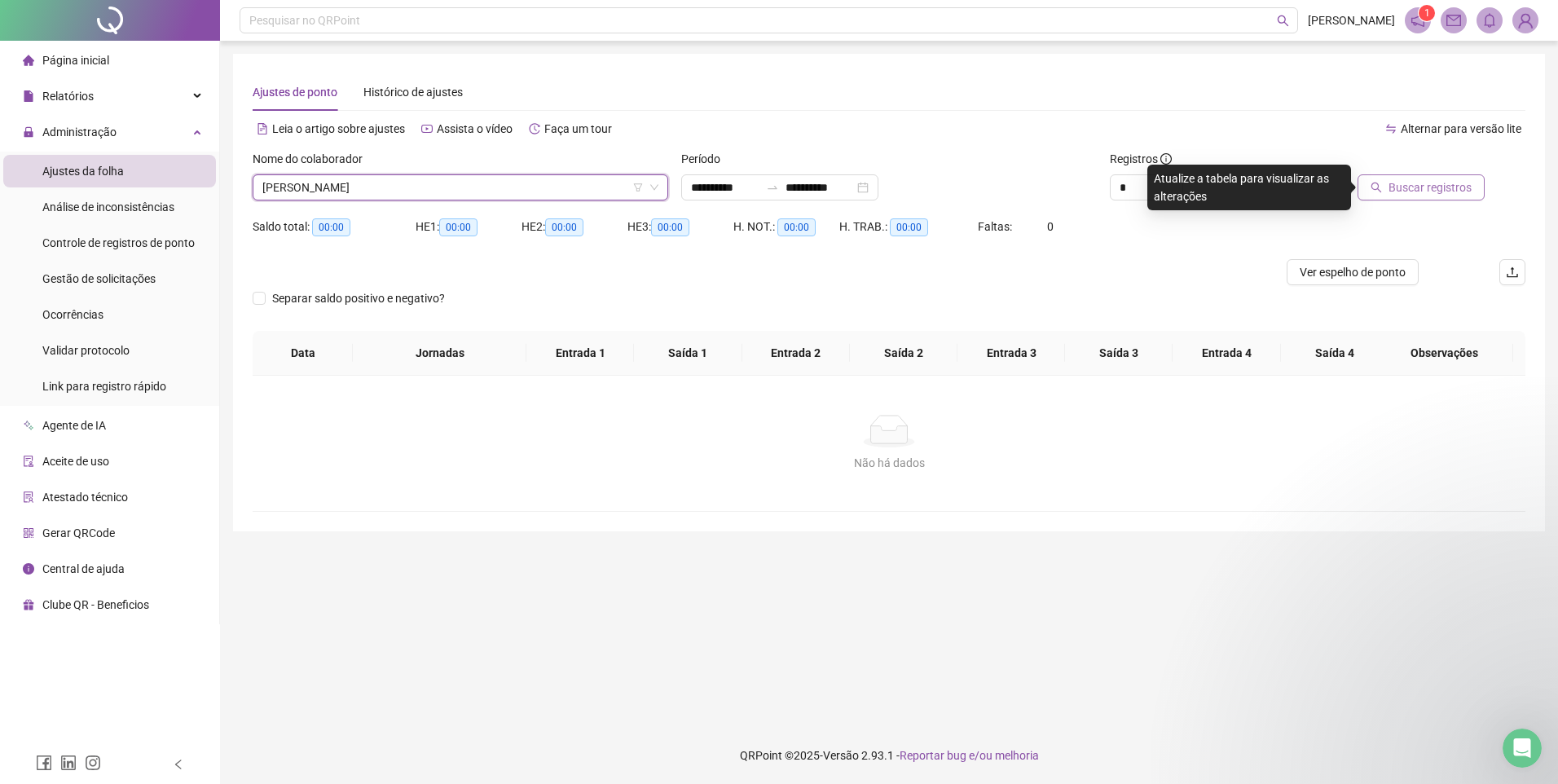
click at [1427, 187] on span "Buscar registros" at bounding box center [1429, 187] width 84 height 18
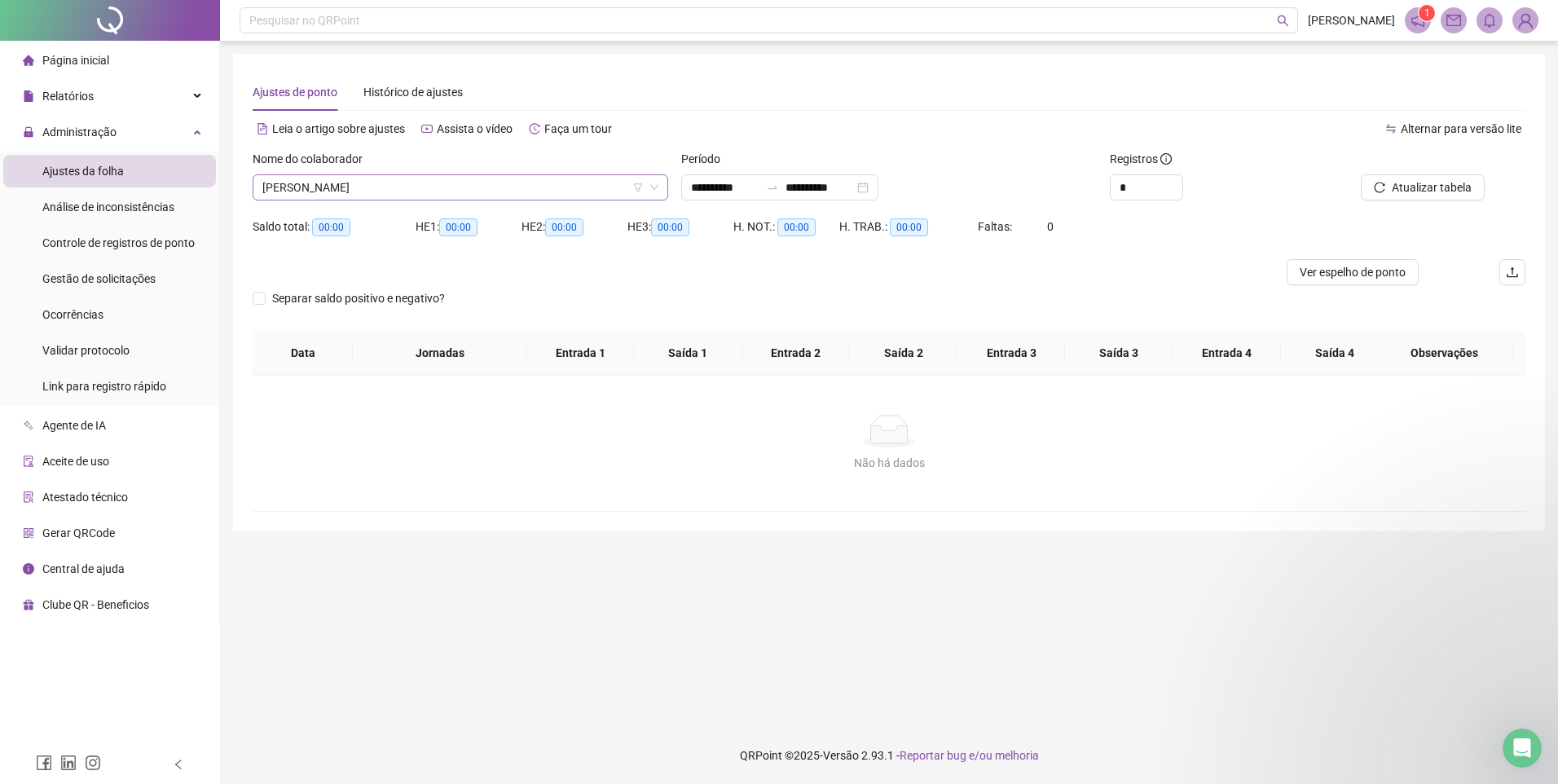
click at [467, 193] on span "[PERSON_NAME]" at bounding box center [460, 187] width 396 height 25
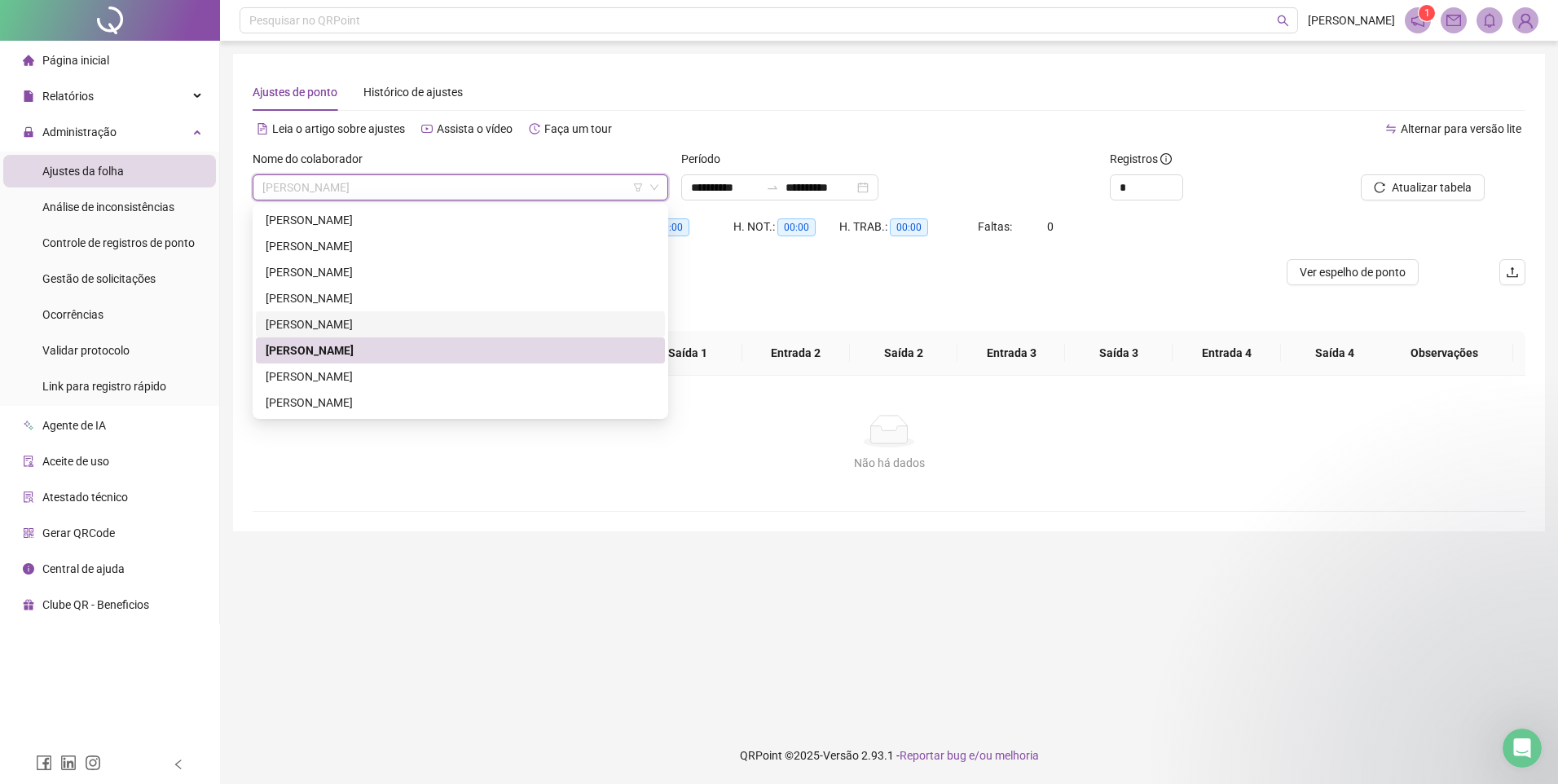
click at [331, 321] on div "[PERSON_NAME]" at bounding box center [460, 324] width 389 height 18
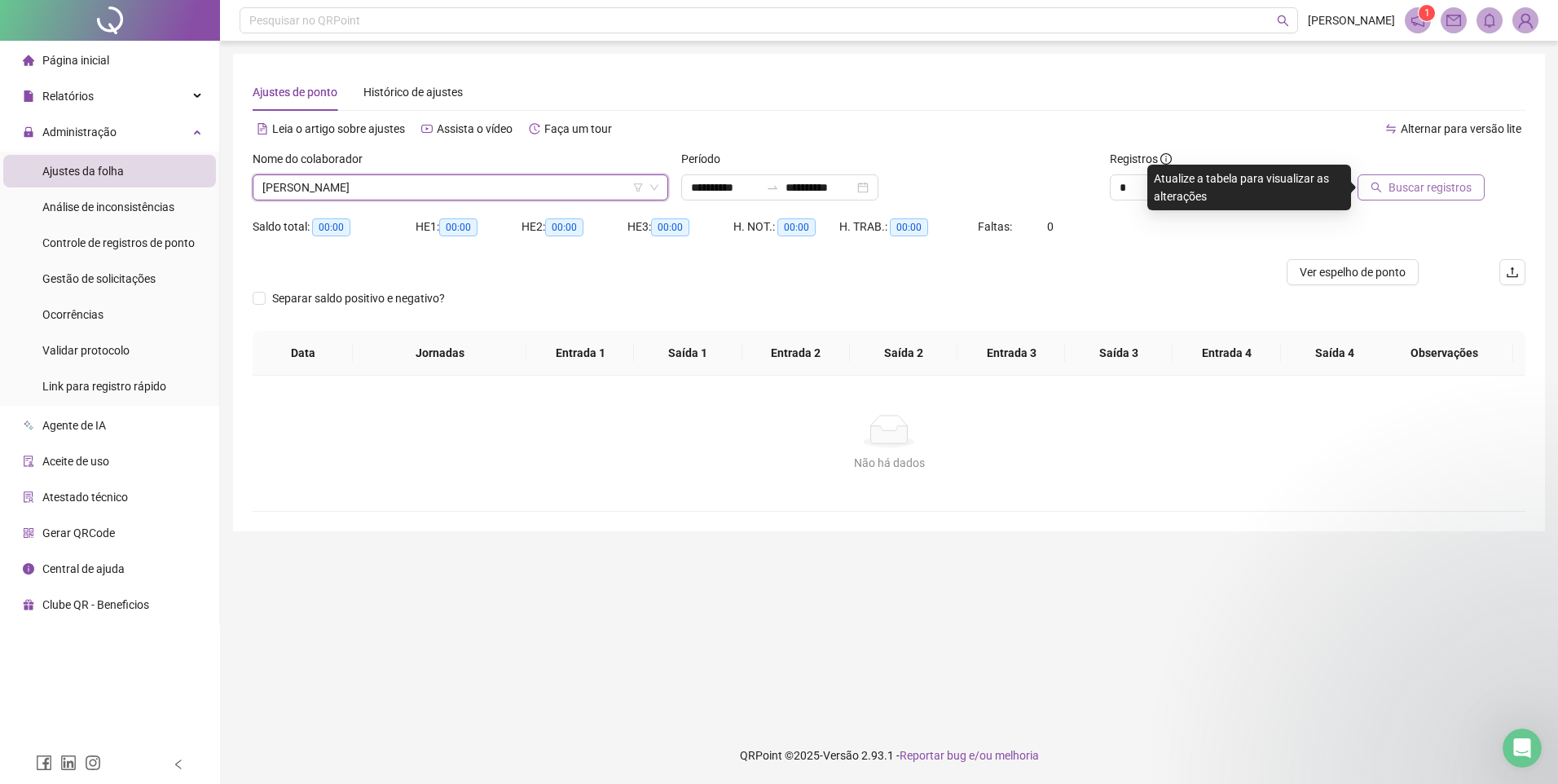
click at [1436, 185] on span "Buscar registros" at bounding box center [1429, 187] width 84 height 18
click at [453, 185] on span "[PERSON_NAME]" at bounding box center [460, 187] width 396 height 25
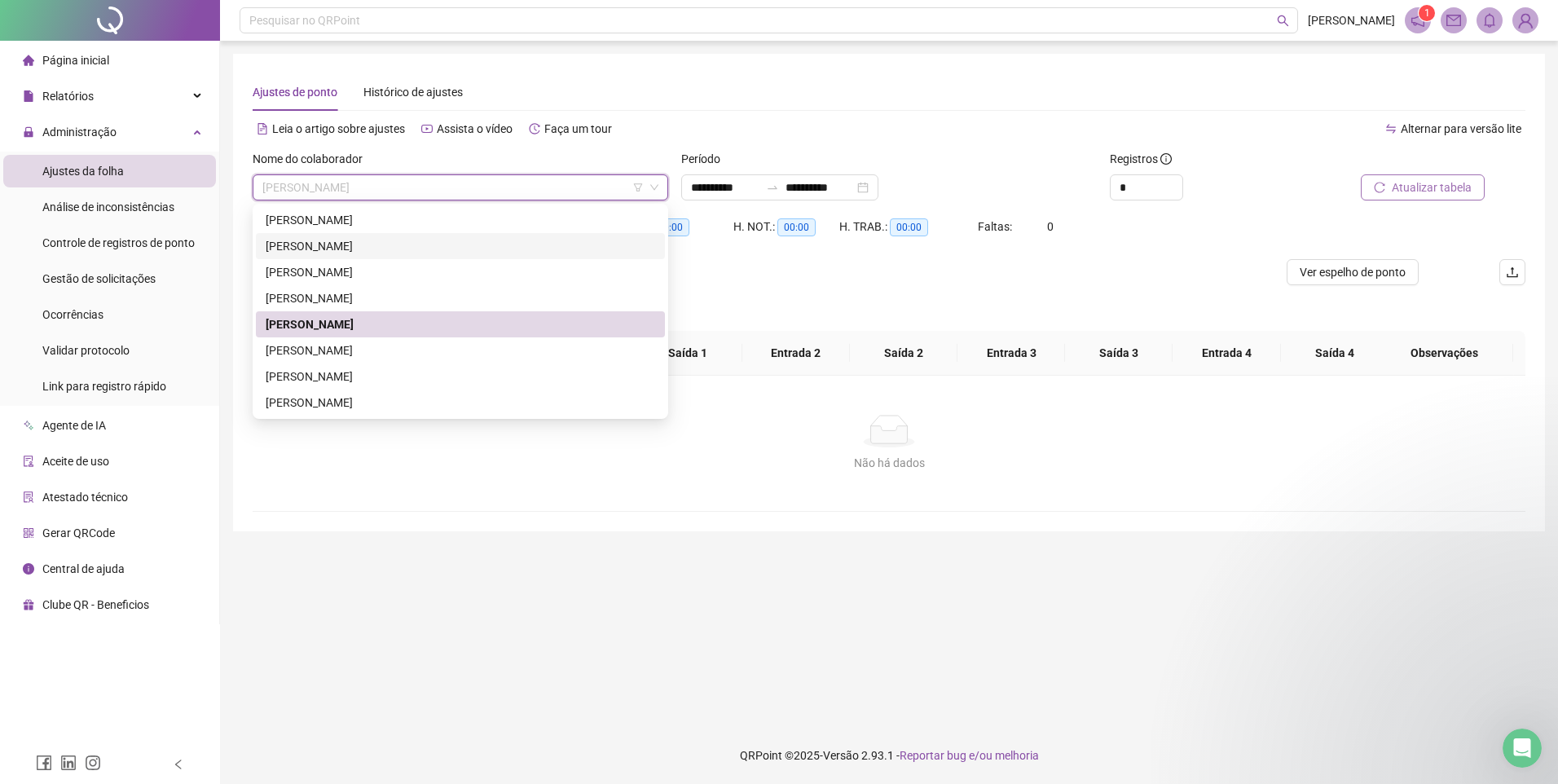
click at [374, 242] on div "[PERSON_NAME]" at bounding box center [460, 246] width 389 height 18
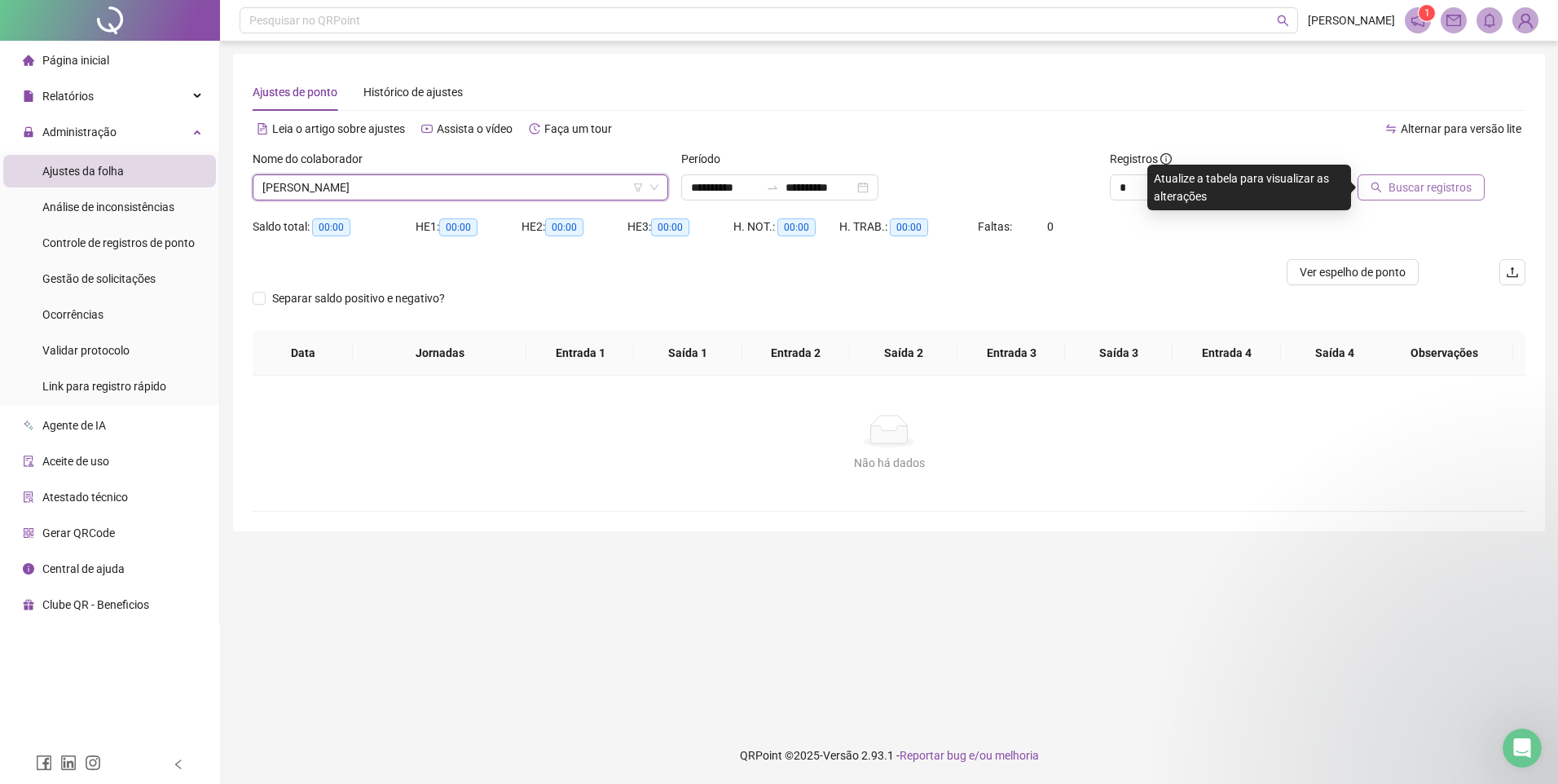
click at [1382, 192] on icon "search" at bounding box center [1376, 187] width 11 height 11
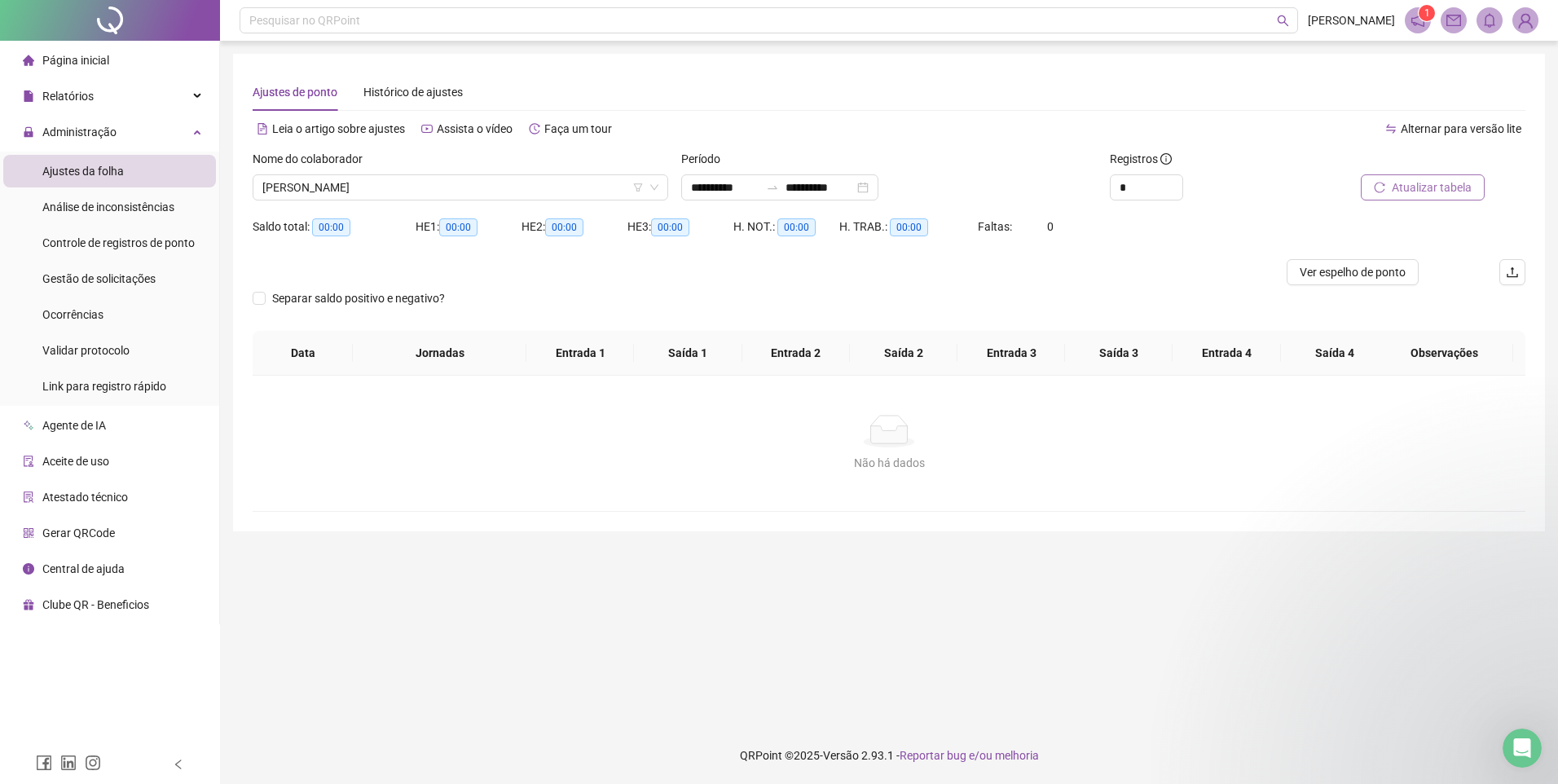
click at [1065, 277] on div at bounding box center [730, 272] width 955 height 26
